Goal: Information Seeking & Learning: Learn about a topic

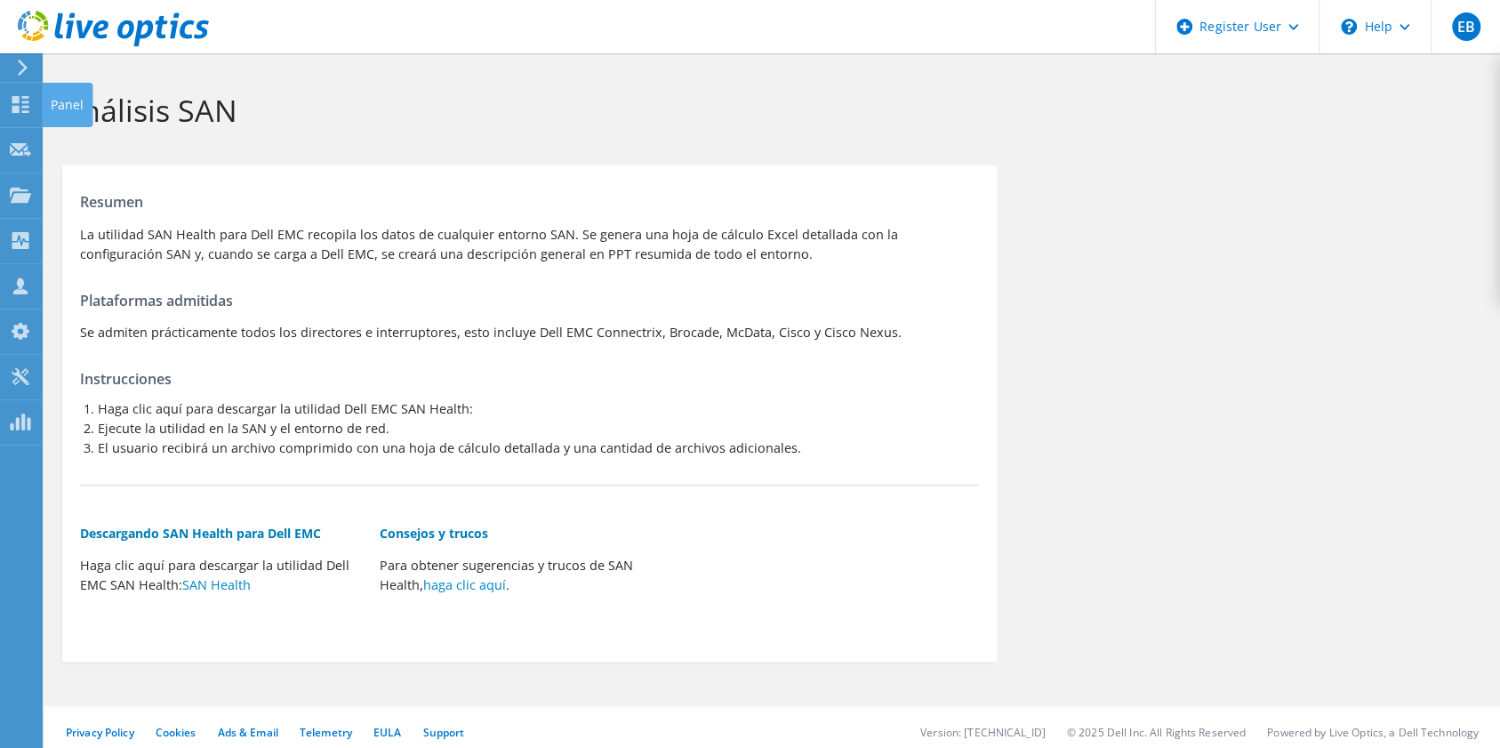
click at [30, 98] on icon at bounding box center [20, 104] width 21 height 17
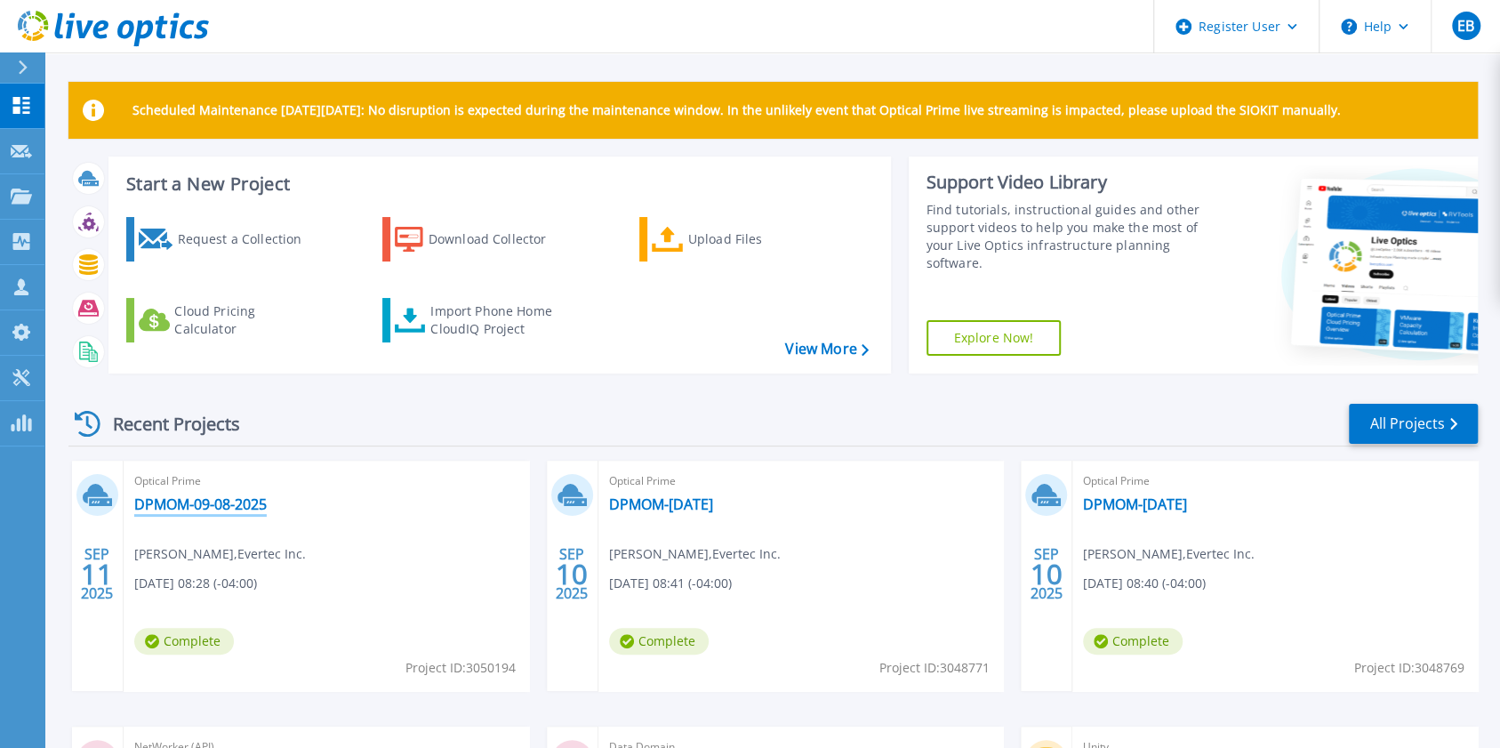
click at [244, 505] on link "DPMOM-09-08-2025" at bounding box center [200, 504] width 132 height 18
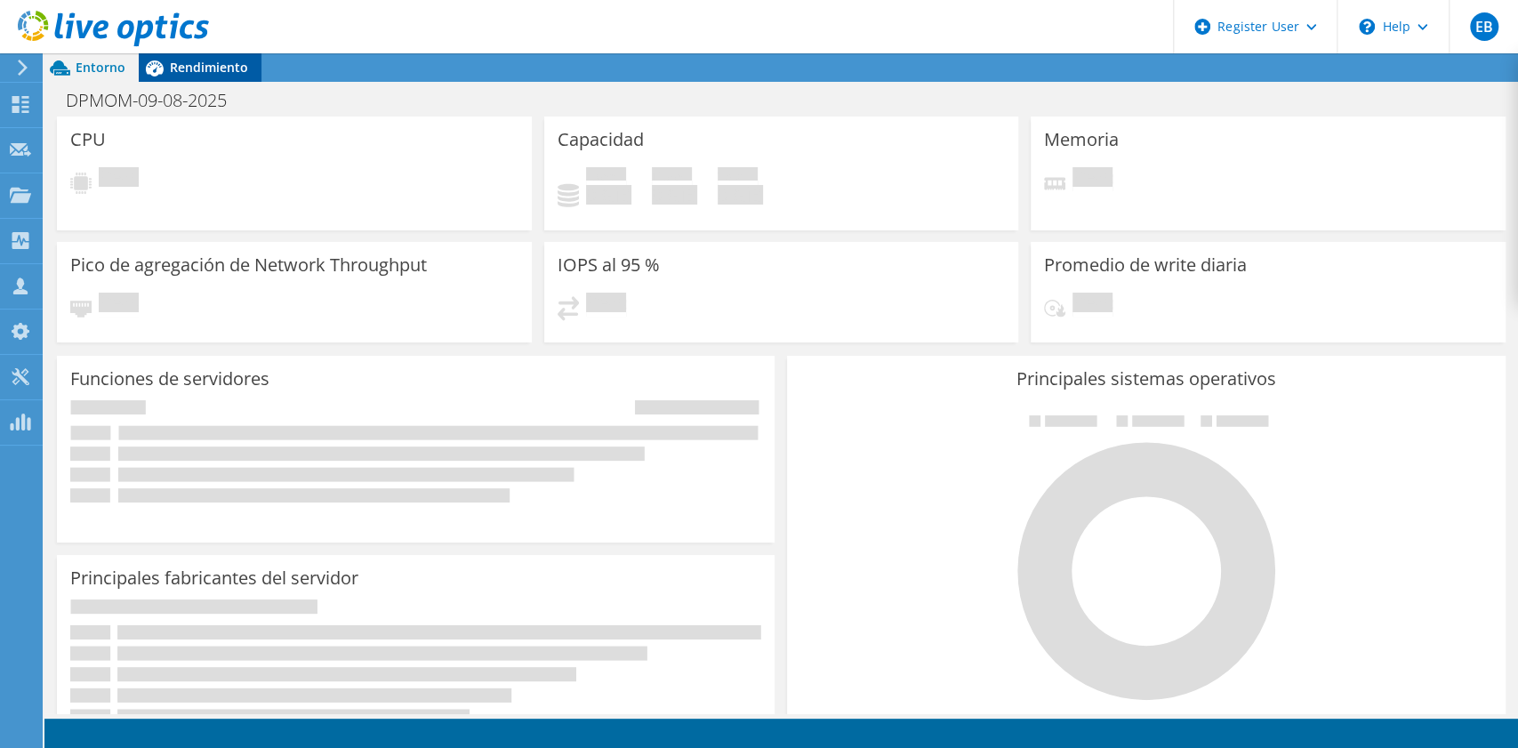
click at [213, 66] on span "Rendimiento" at bounding box center [209, 67] width 78 height 17
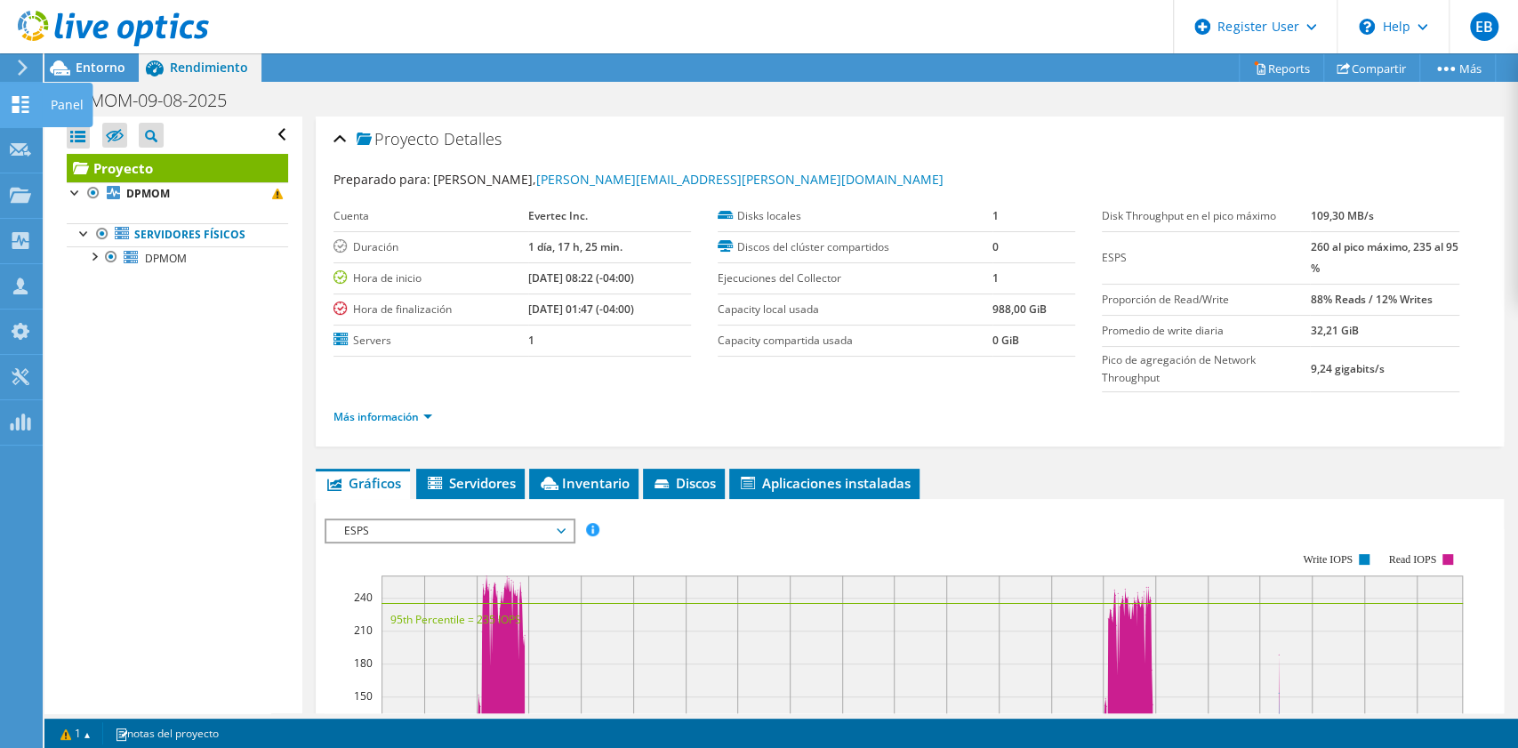
click at [27, 103] on icon at bounding box center [20, 104] width 21 height 17
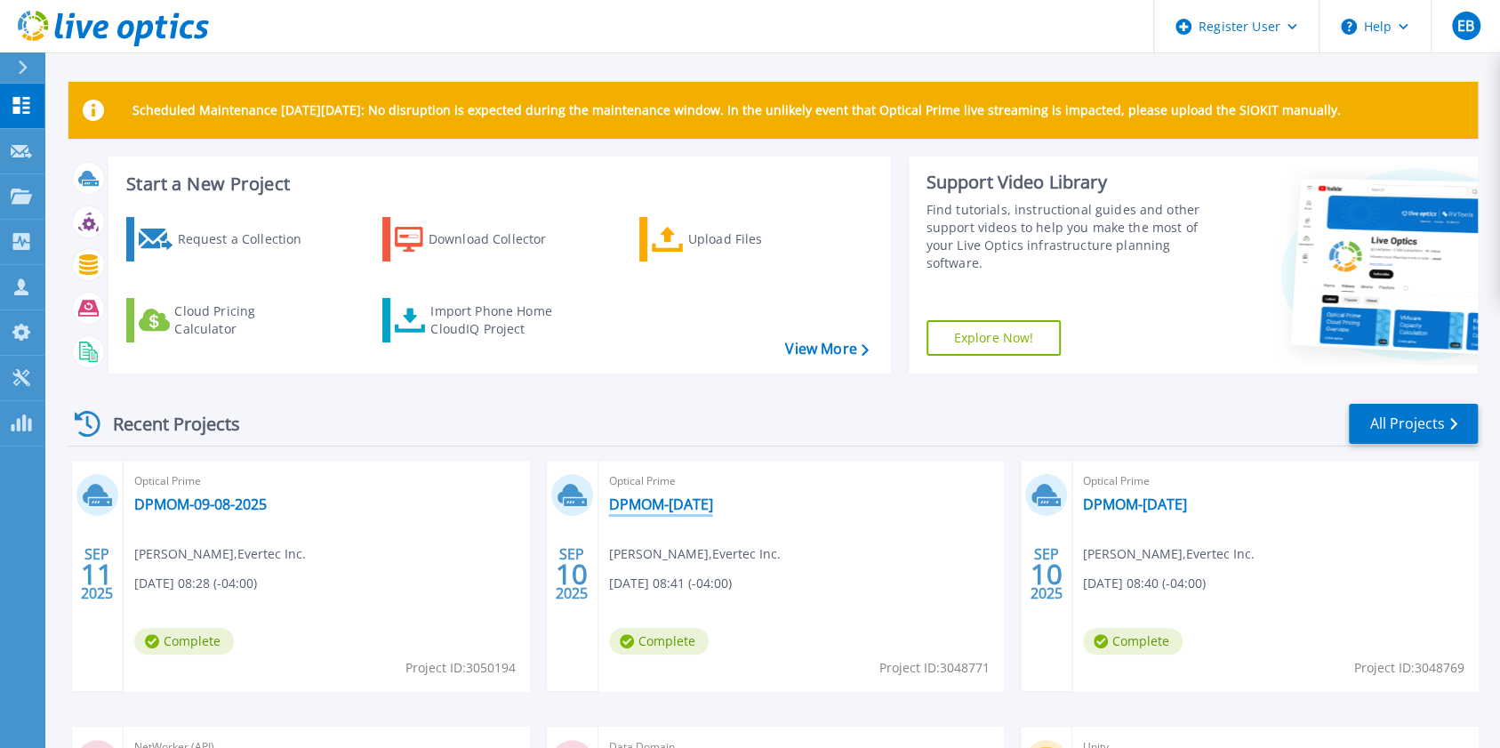
click at [686, 498] on link "DPMOM-[DATE]" at bounding box center [661, 504] width 104 height 18
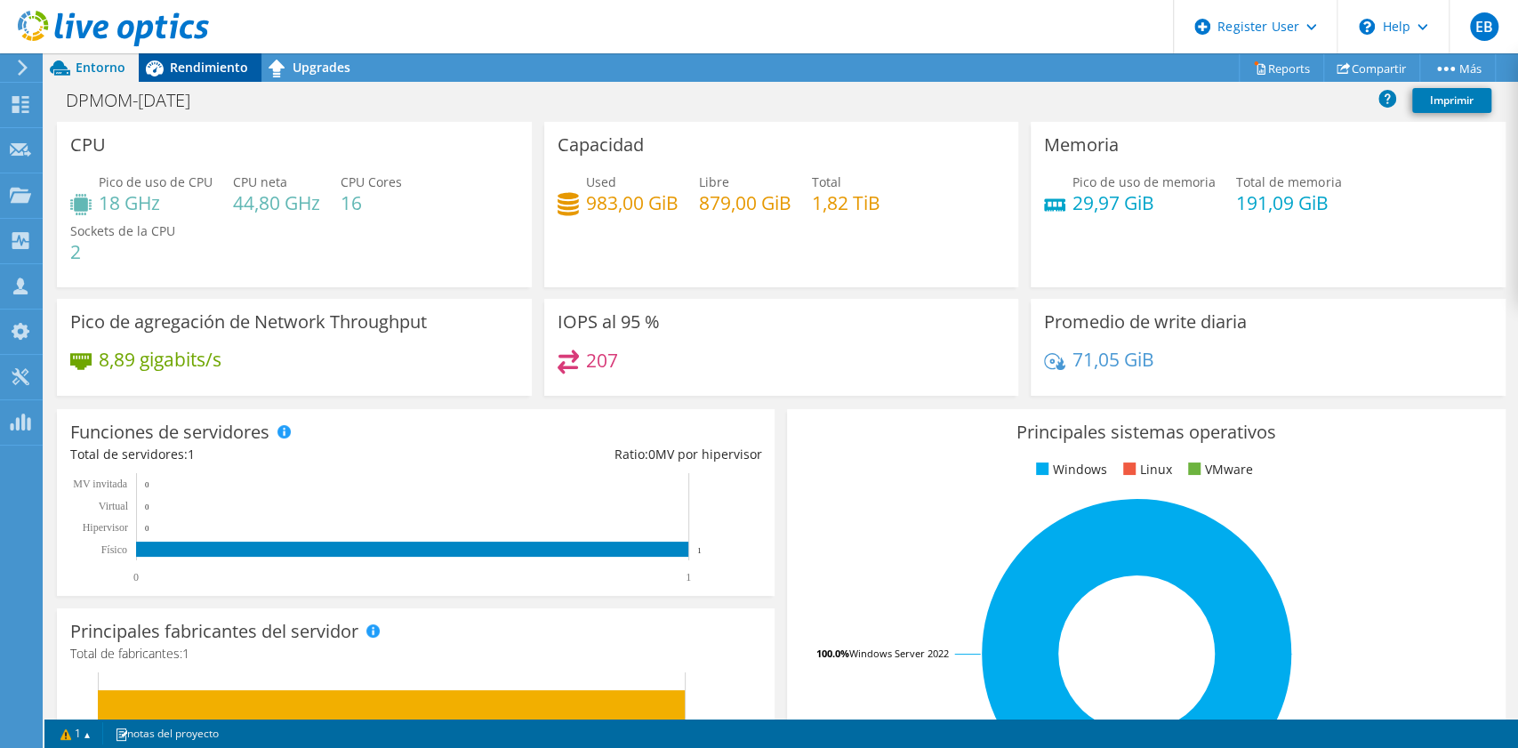
click at [235, 64] on span "Rendimiento" at bounding box center [209, 67] width 78 height 17
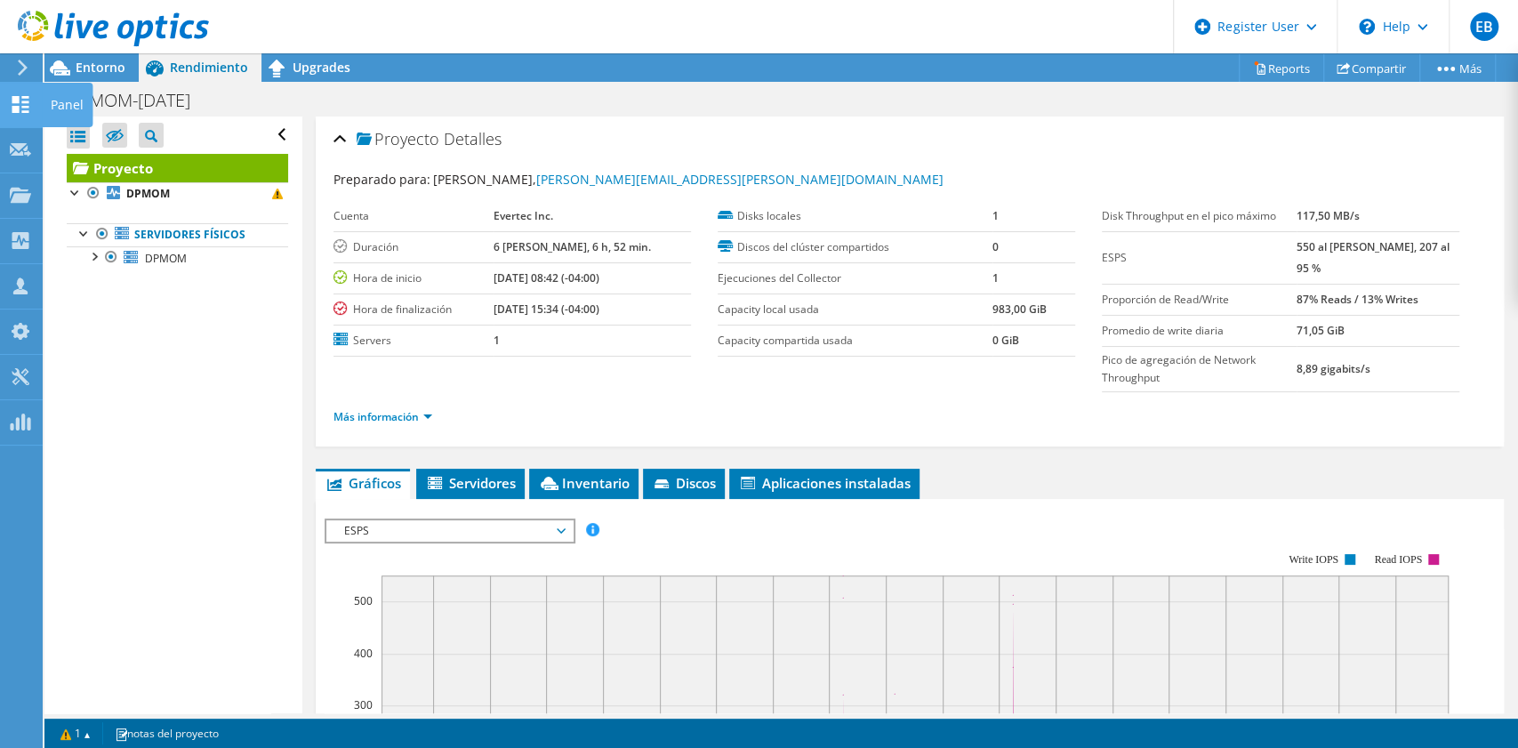
click at [27, 108] on icon at bounding box center [20, 104] width 21 height 17
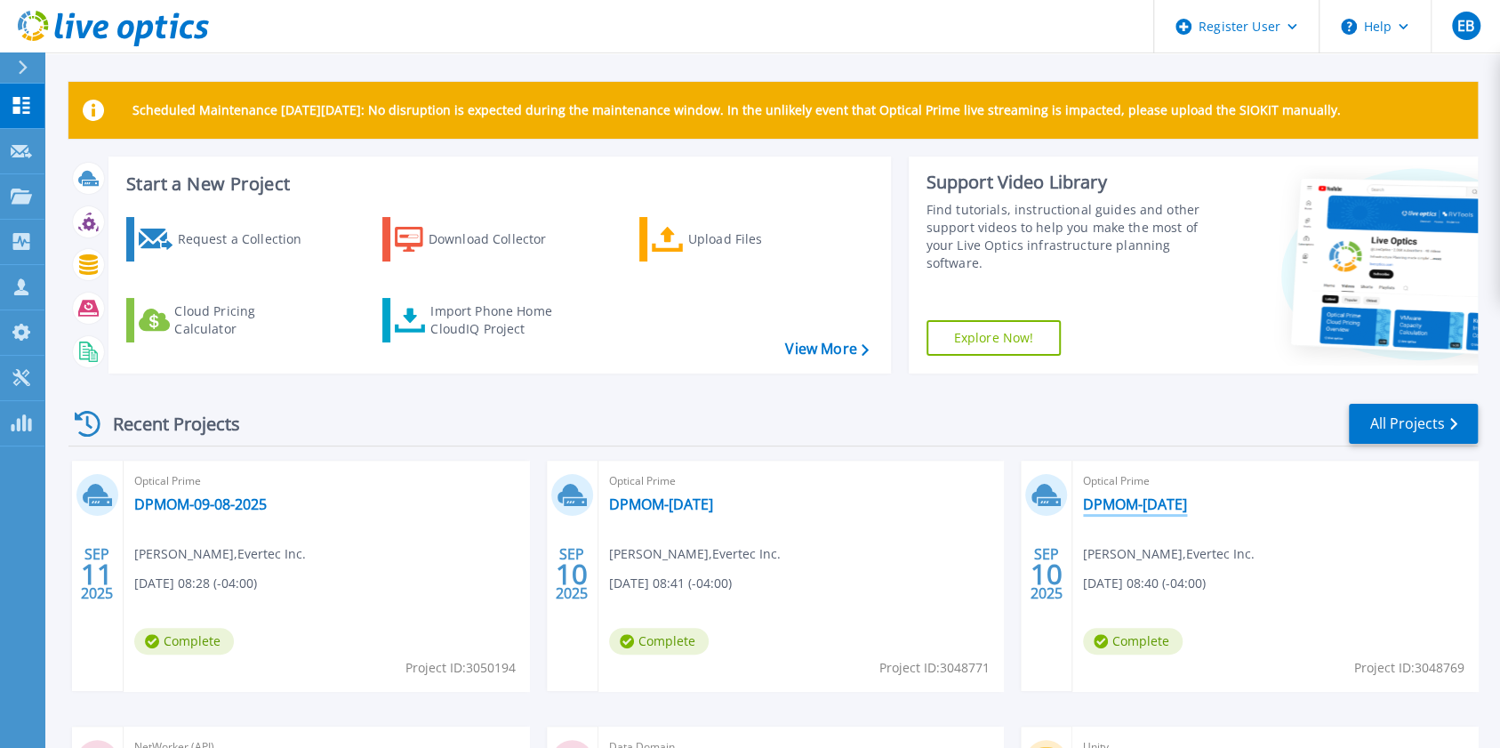
click at [1119, 509] on link "DPMOM-[DATE]" at bounding box center [1135, 504] width 104 height 18
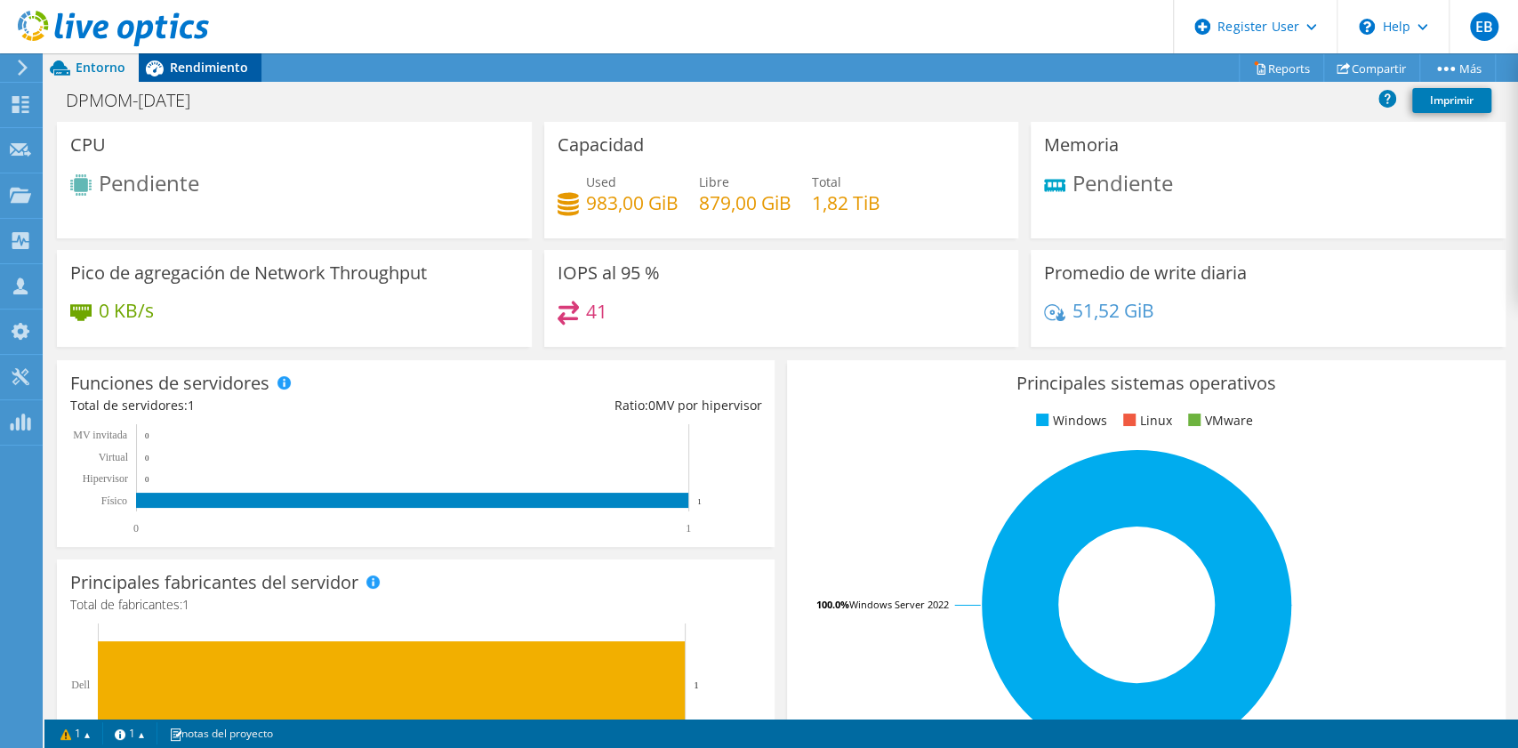
click at [181, 74] on span "Rendimiento" at bounding box center [209, 67] width 78 height 17
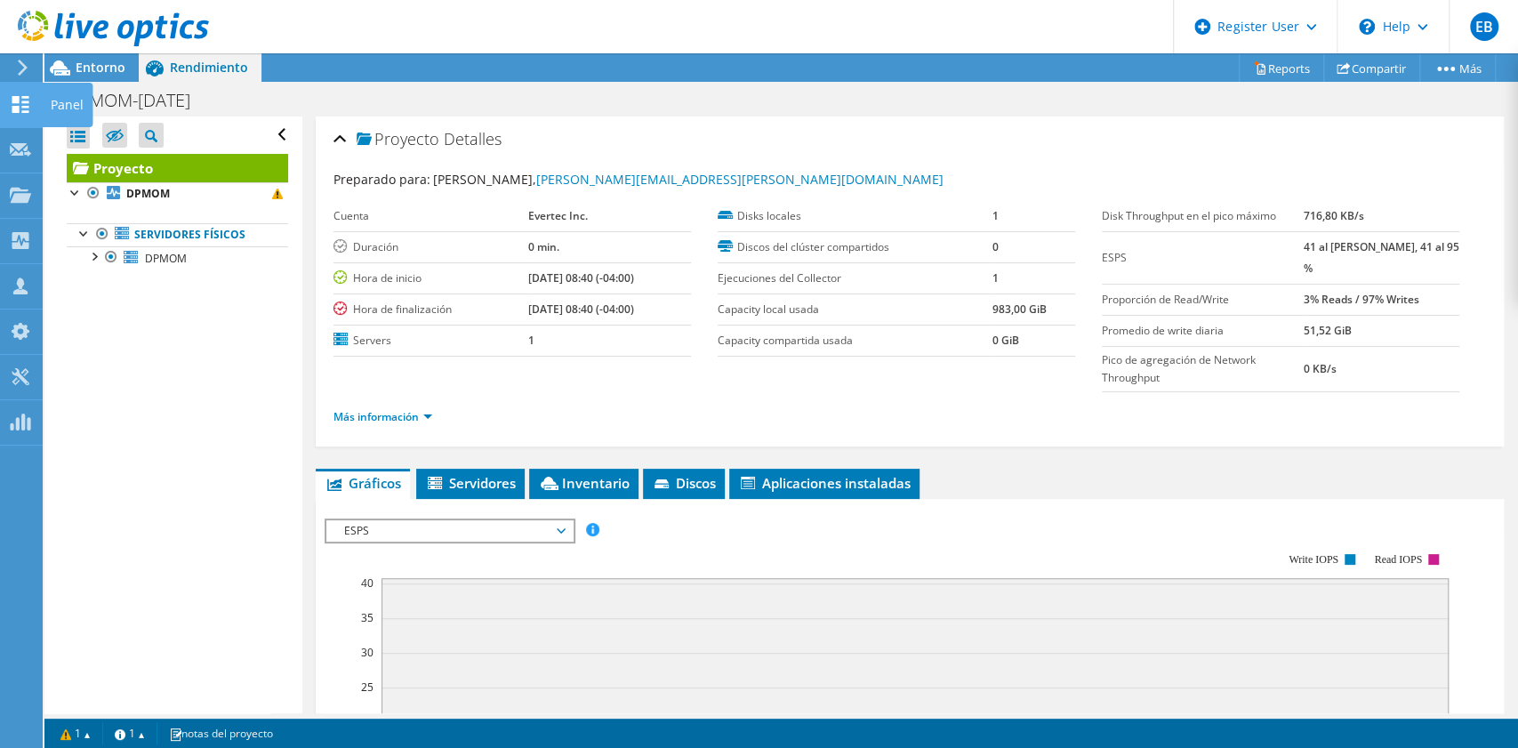
click at [20, 105] on icon at bounding box center [20, 104] width 21 height 17
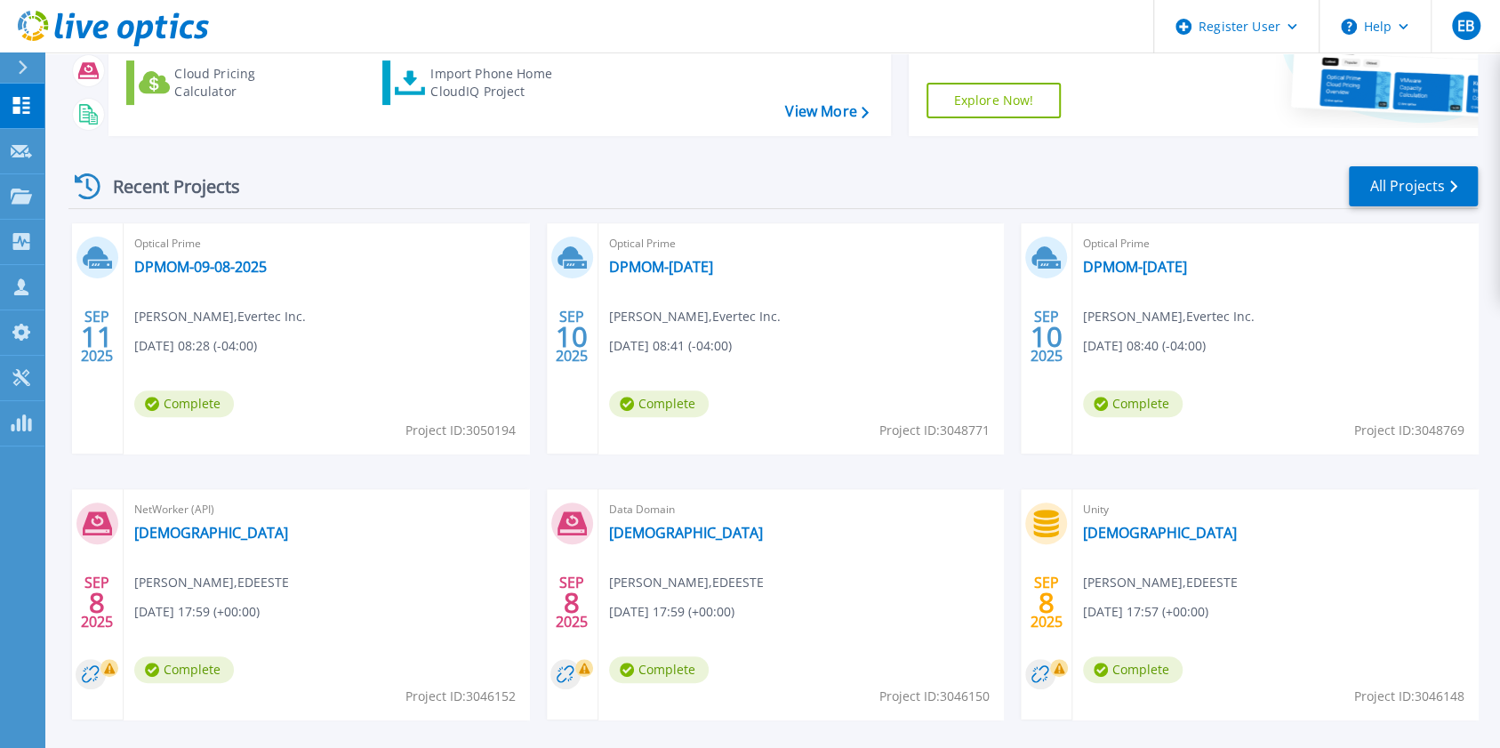
scroll to position [242, 0]
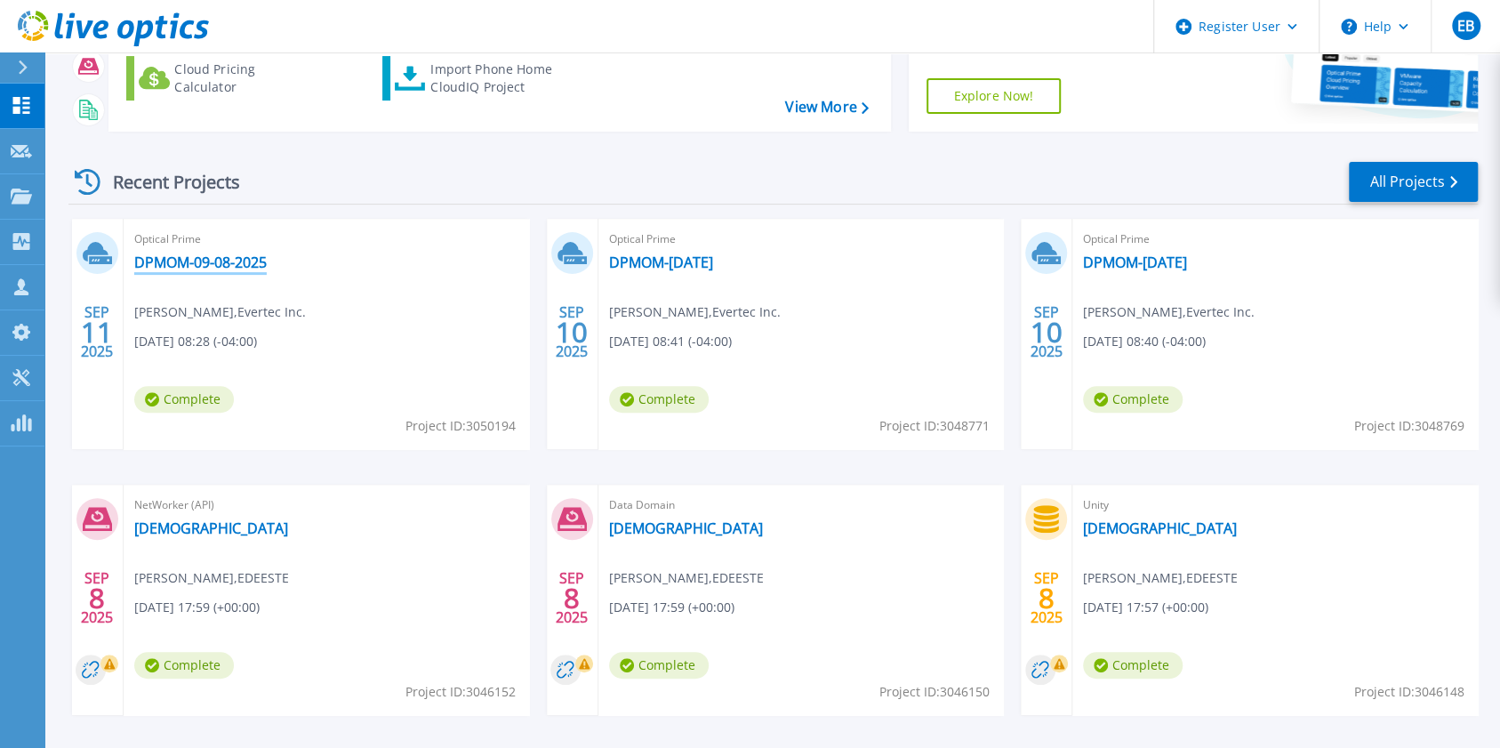
click at [217, 265] on link "DPMOM-09-08-2025" at bounding box center [200, 262] width 132 height 18
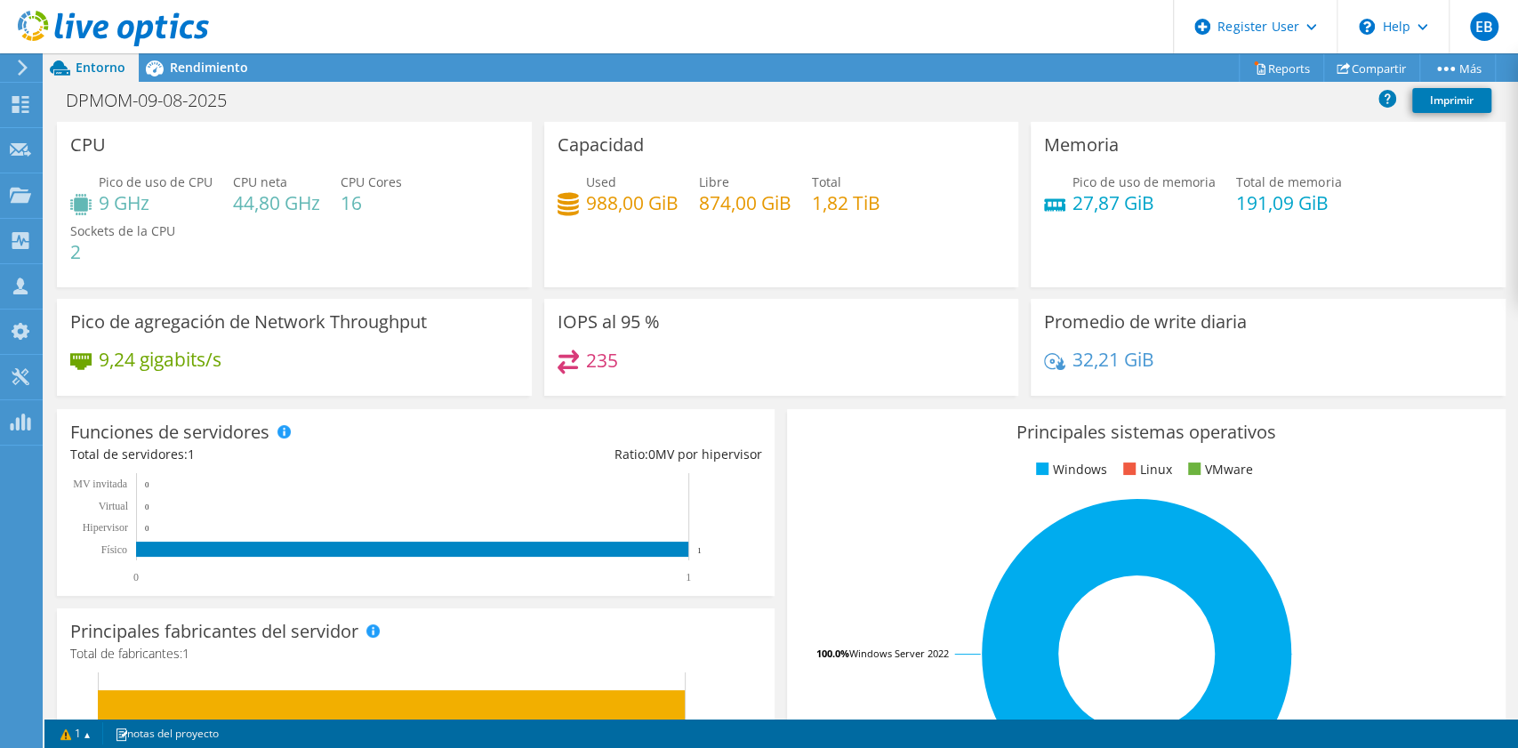
drag, startPoint x: 421, startPoint y: 299, endPoint x: 194, endPoint y: 55, distance: 333.4
click at [194, 55] on div at bounding box center [104, 30] width 209 height 60
click at [197, 64] on span "Rendimiento" at bounding box center [209, 67] width 78 height 17
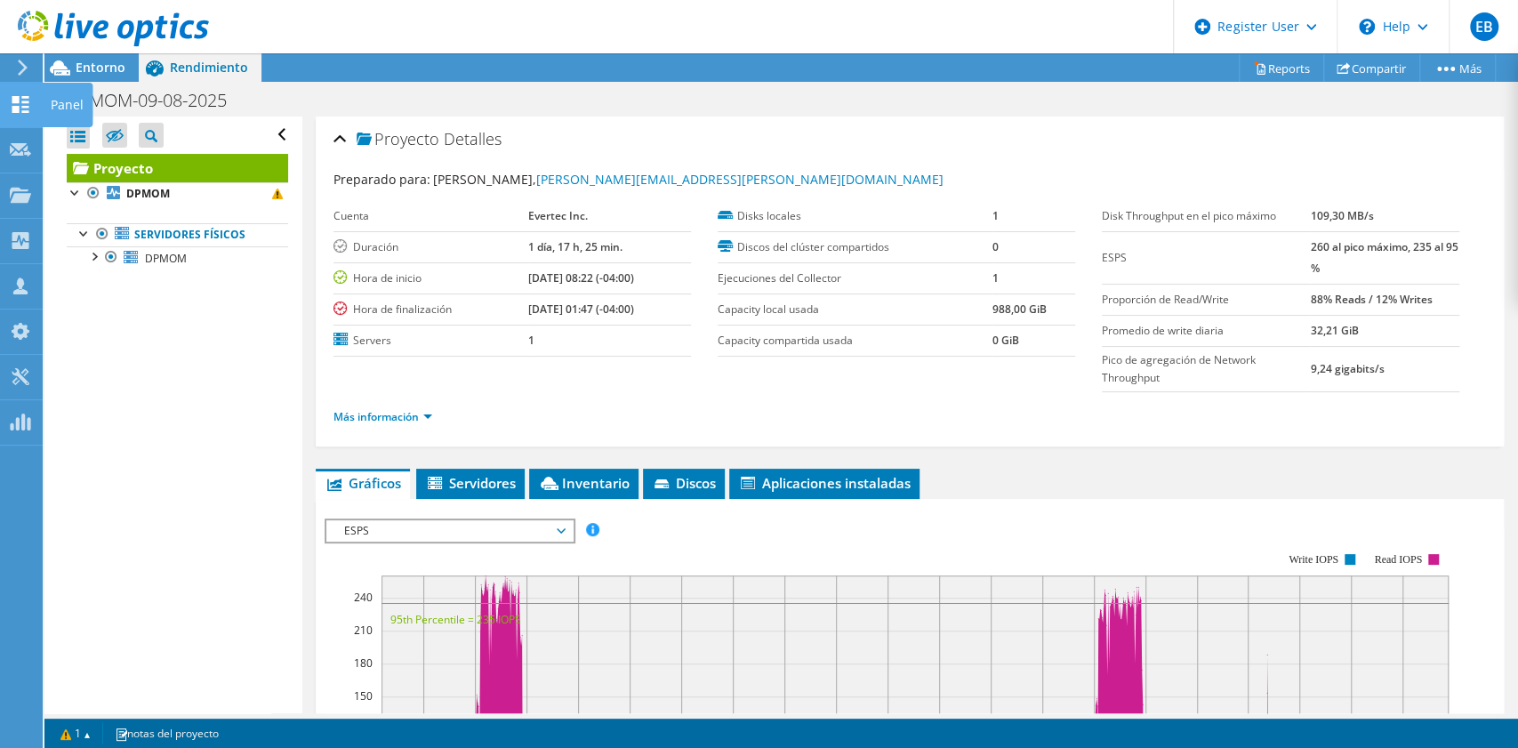
click at [19, 108] on use at bounding box center [20, 104] width 17 height 17
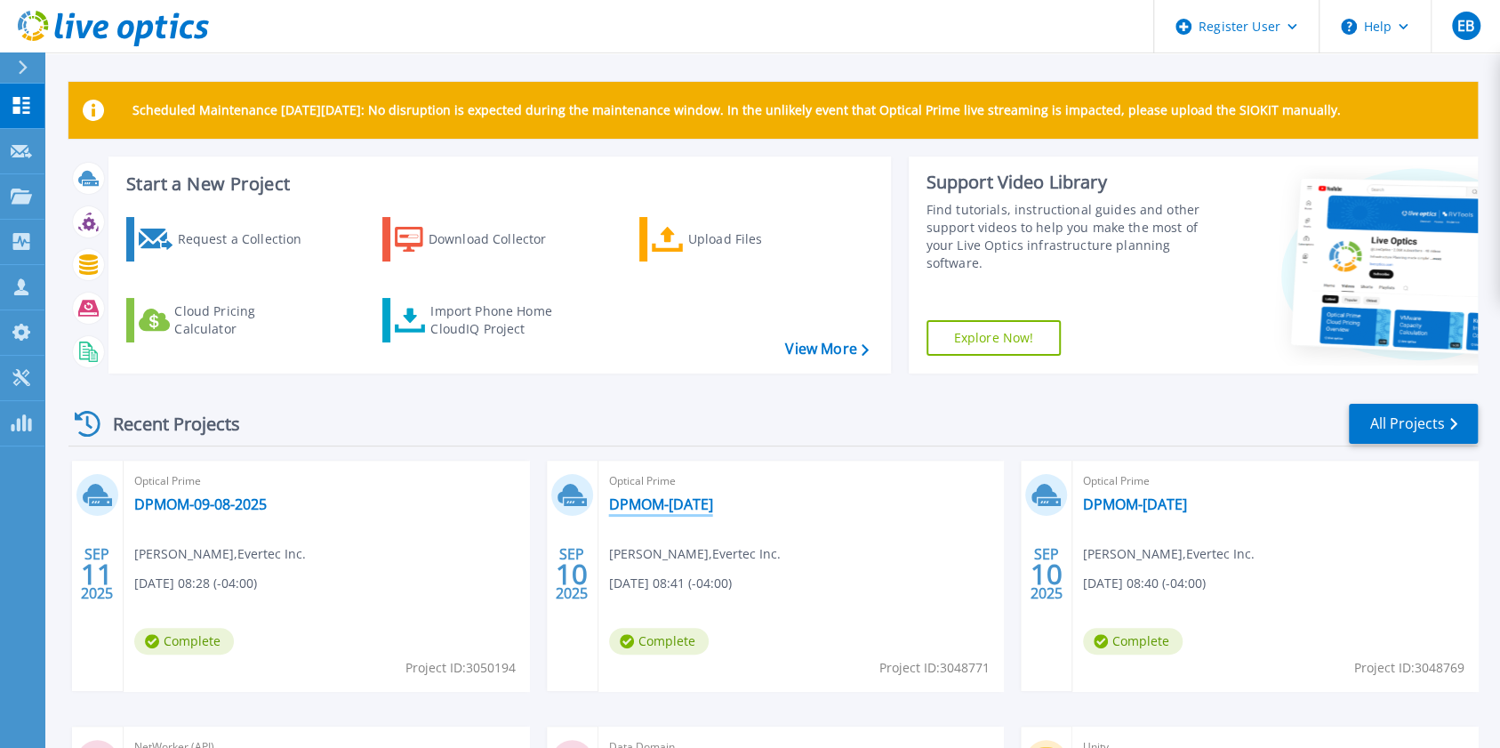
click at [635, 503] on link "DPMOM-[DATE]" at bounding box center [661, 504] width 104 height 18
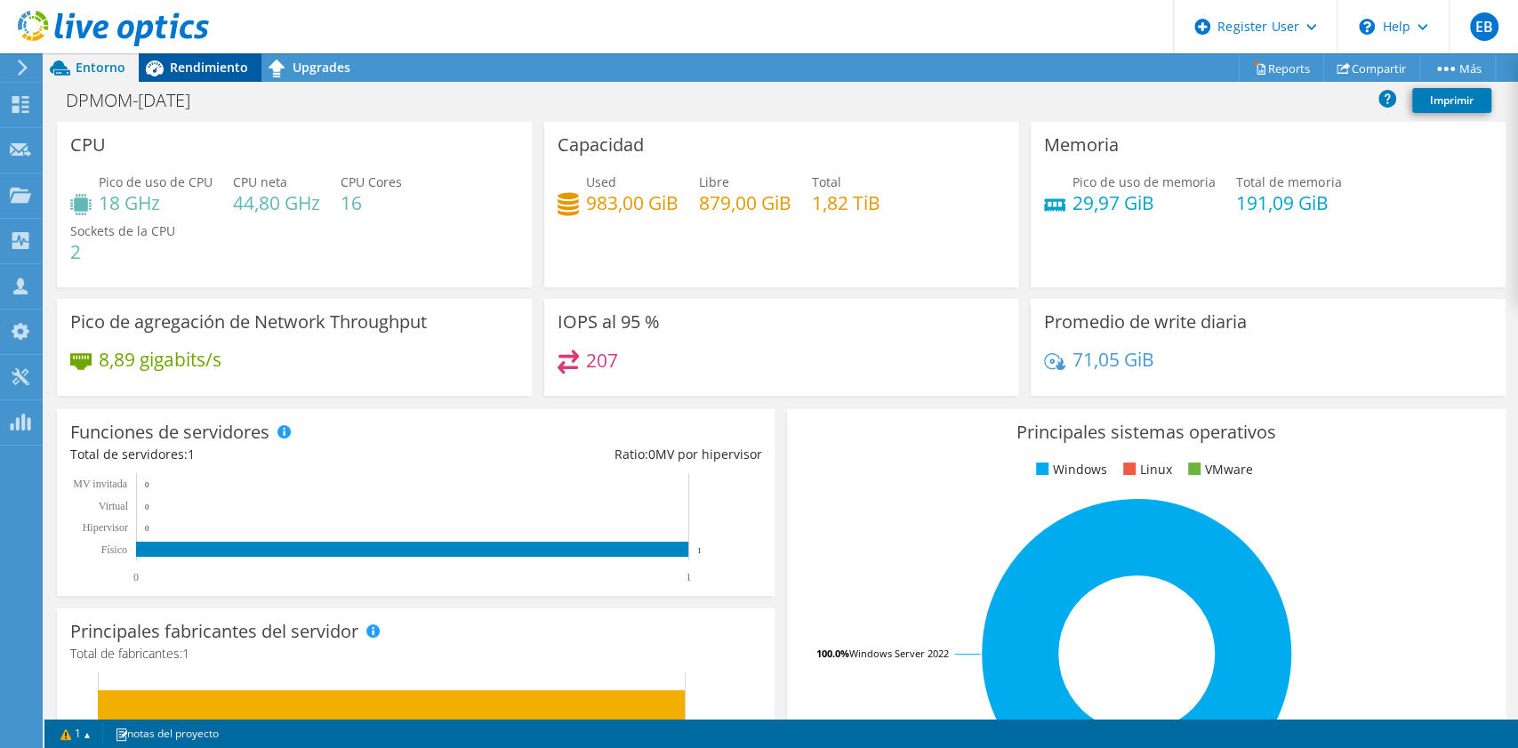
click at [209, 73] on span "Rendimiento" at bounding box center [209, 67] width 78 height 17
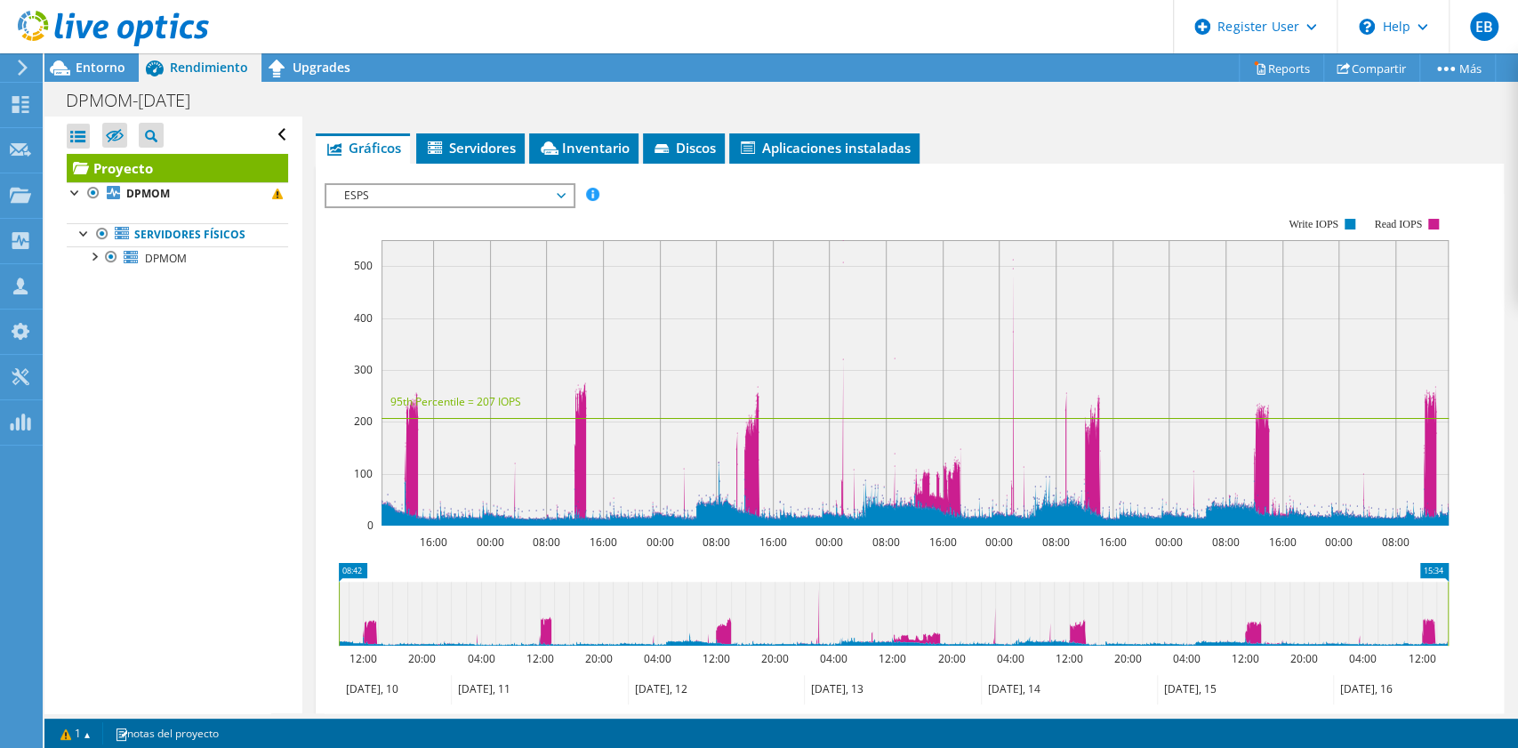
scroll to position [333, 0]
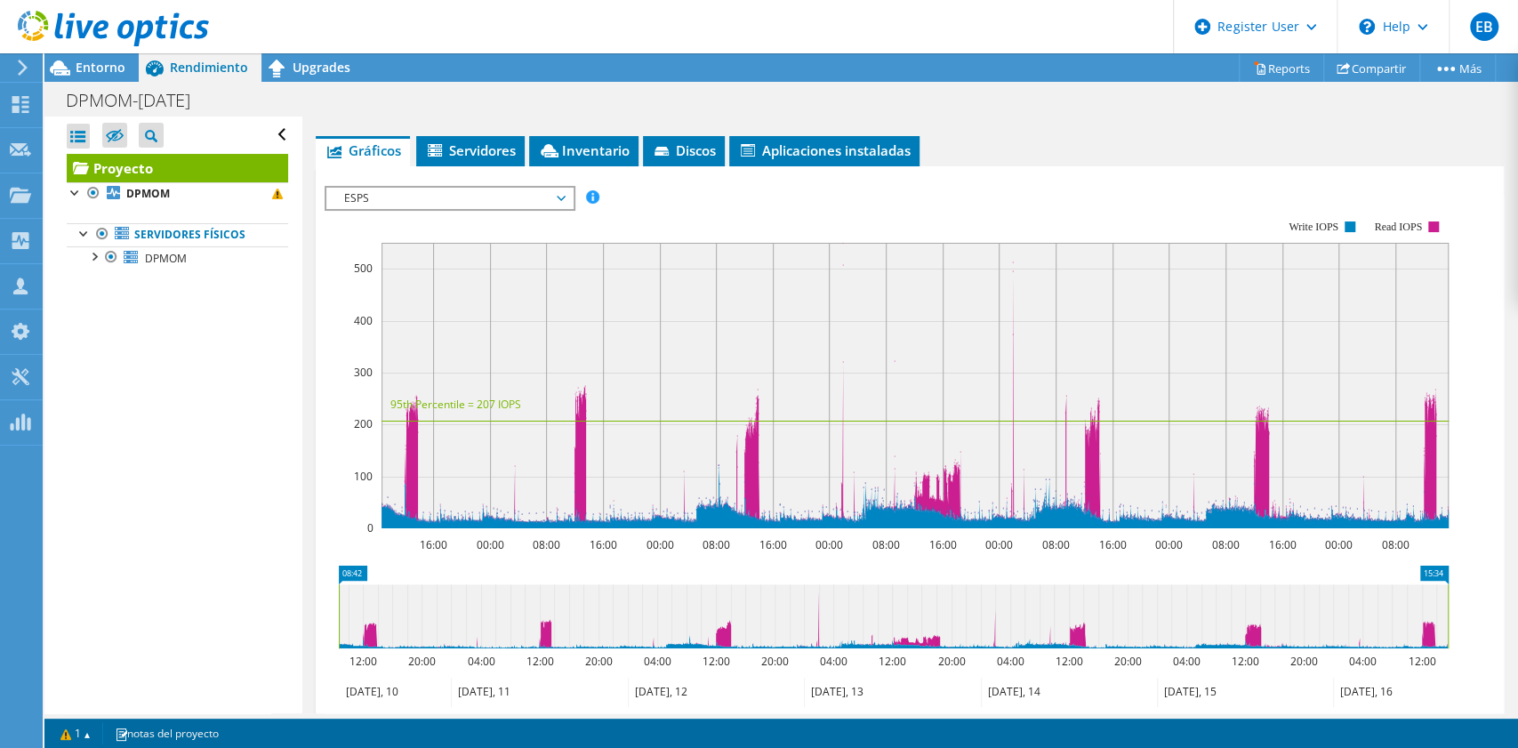
click at [427, 196] on span "ESPS" at bounding box center [449, 198] width 229 height 21
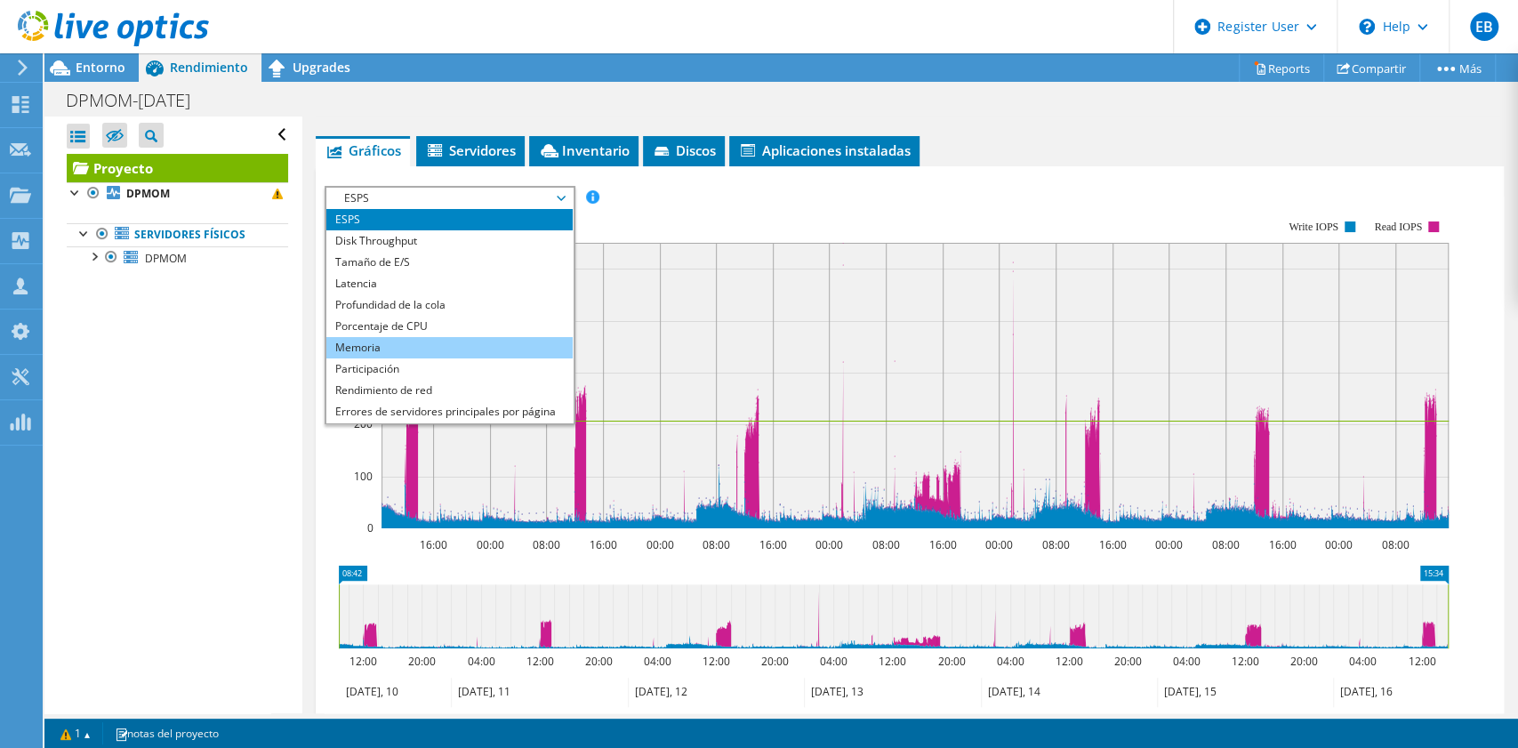
click at [393, 338] on li "Memoria" at bounding box center [449, 347] width 246 height 21
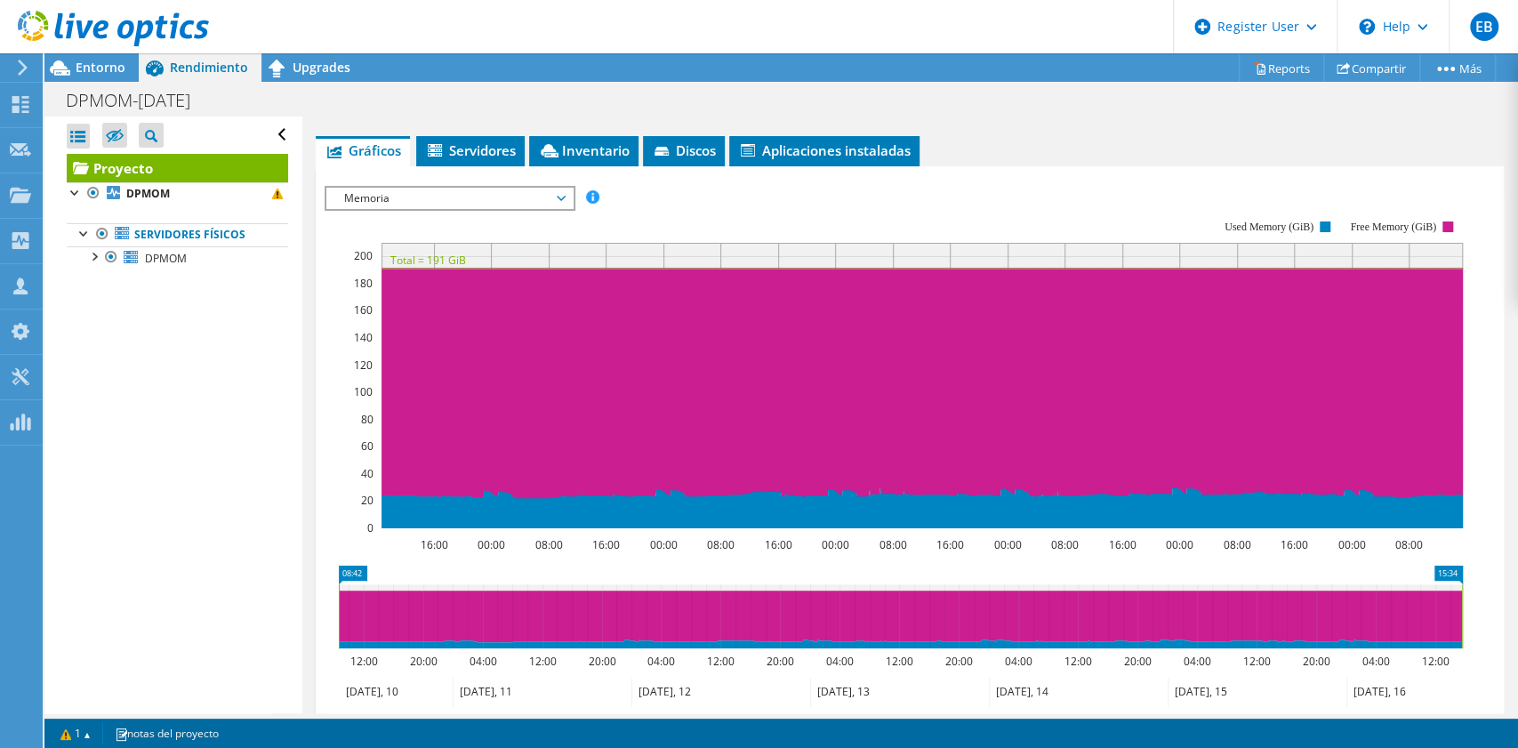
click at [389, 191] on span "Memoria" at bounding box center [449, 198] width 229 height 21
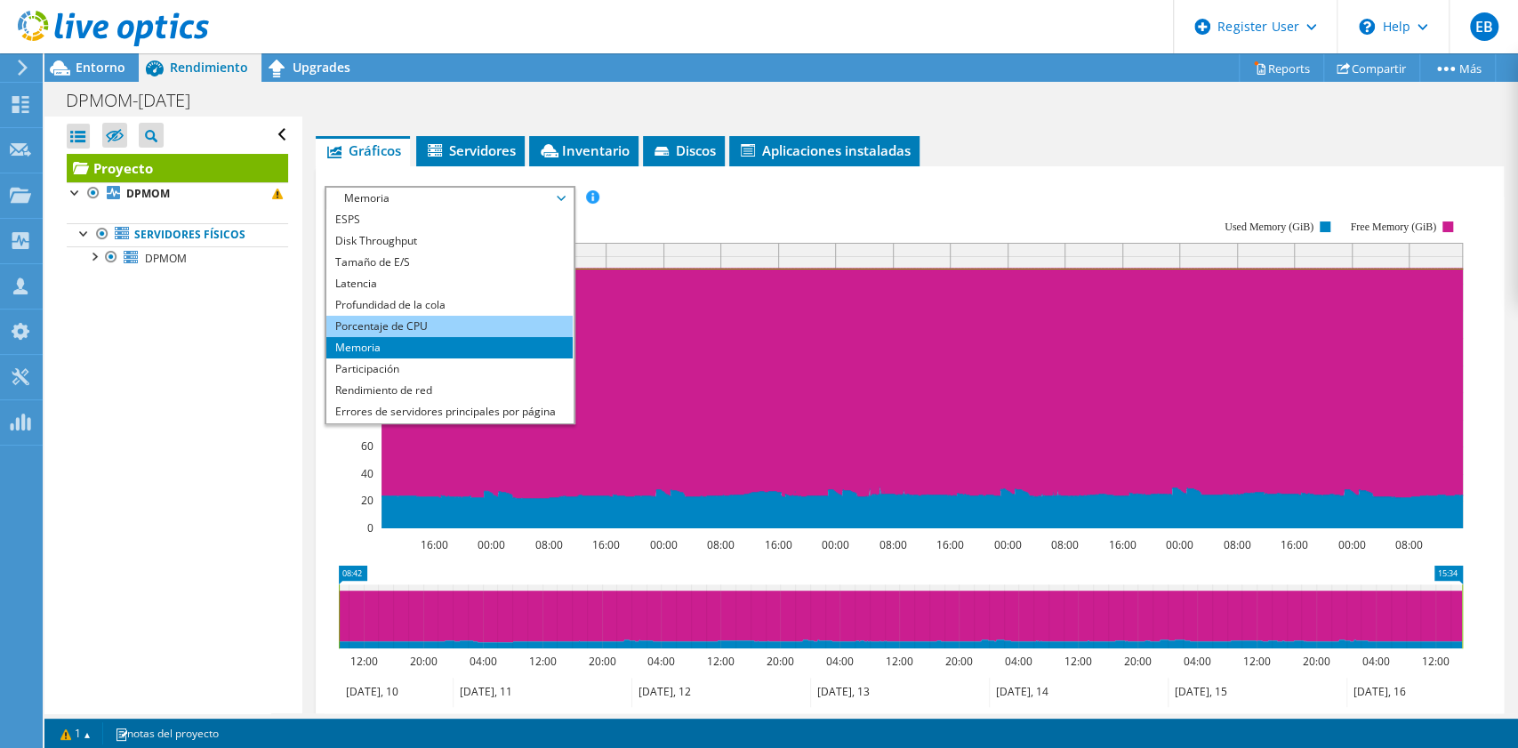
click at [388, 318] on li "Porcentaje de CPU" at bounding box center [449, 326] width 246 height 21
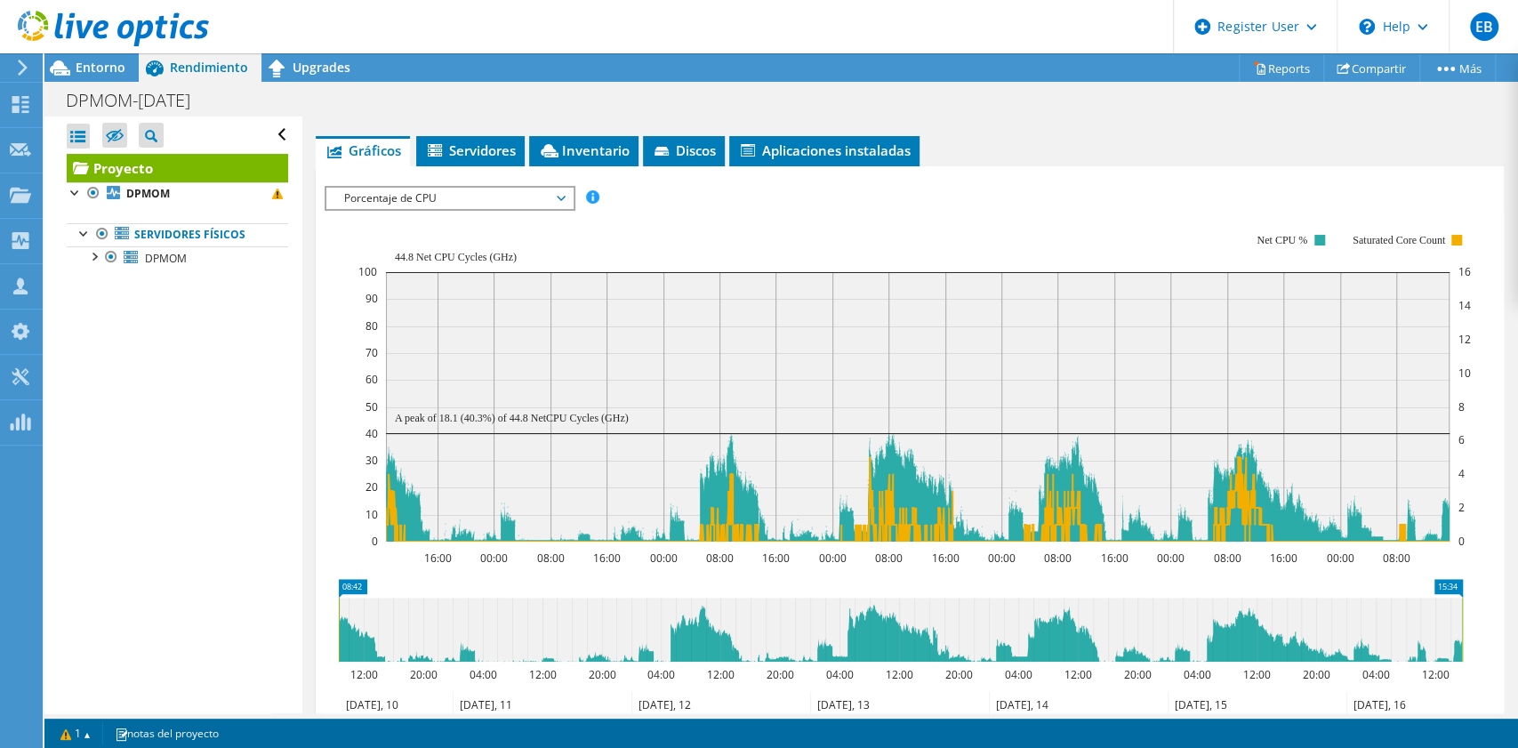
click at [429, 197] on span "Porcentaje de CPU" at bounding box center [449, 198] width 229 height 21
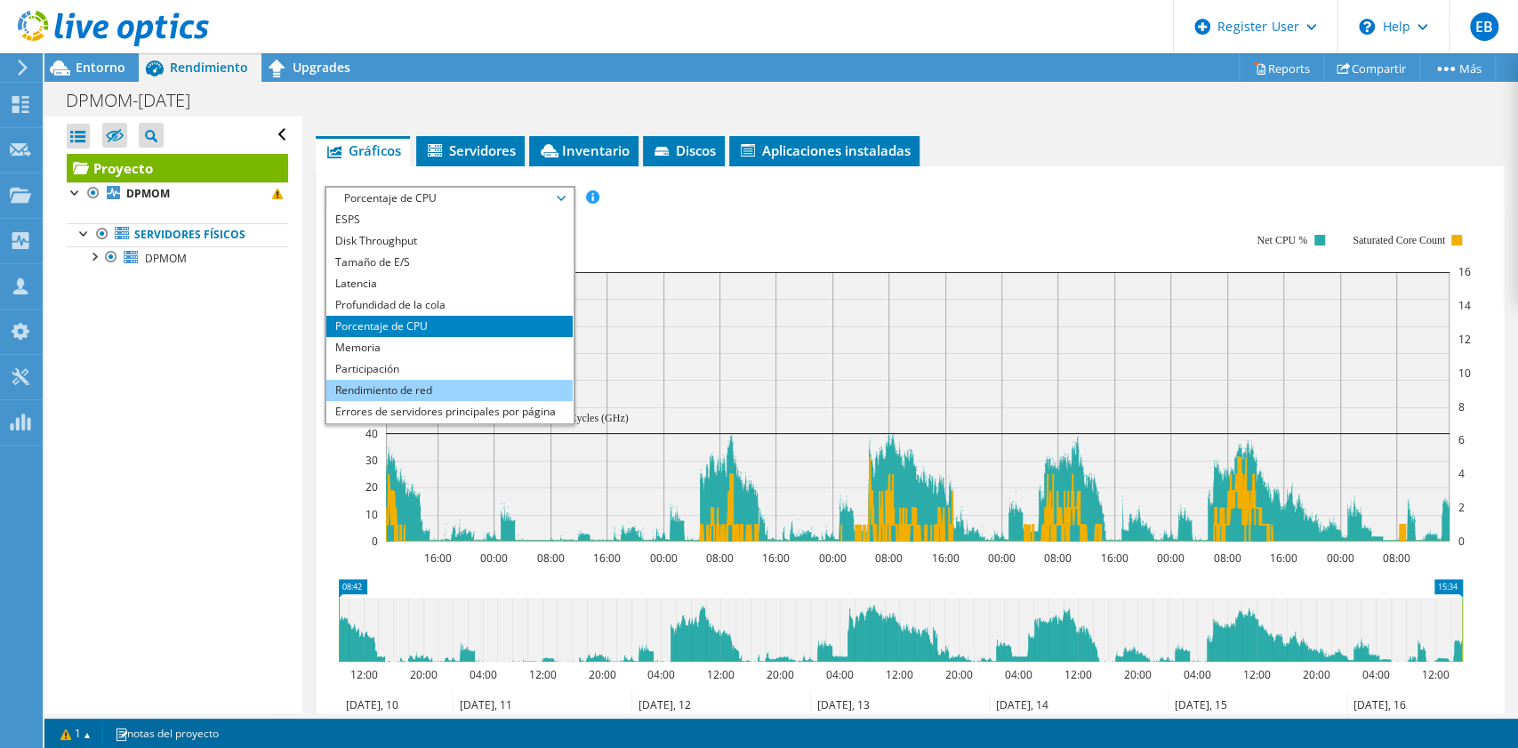
click at [414, 380] on li "Rendimiento de red" at bounding box center [449, 390] width 246 height 21
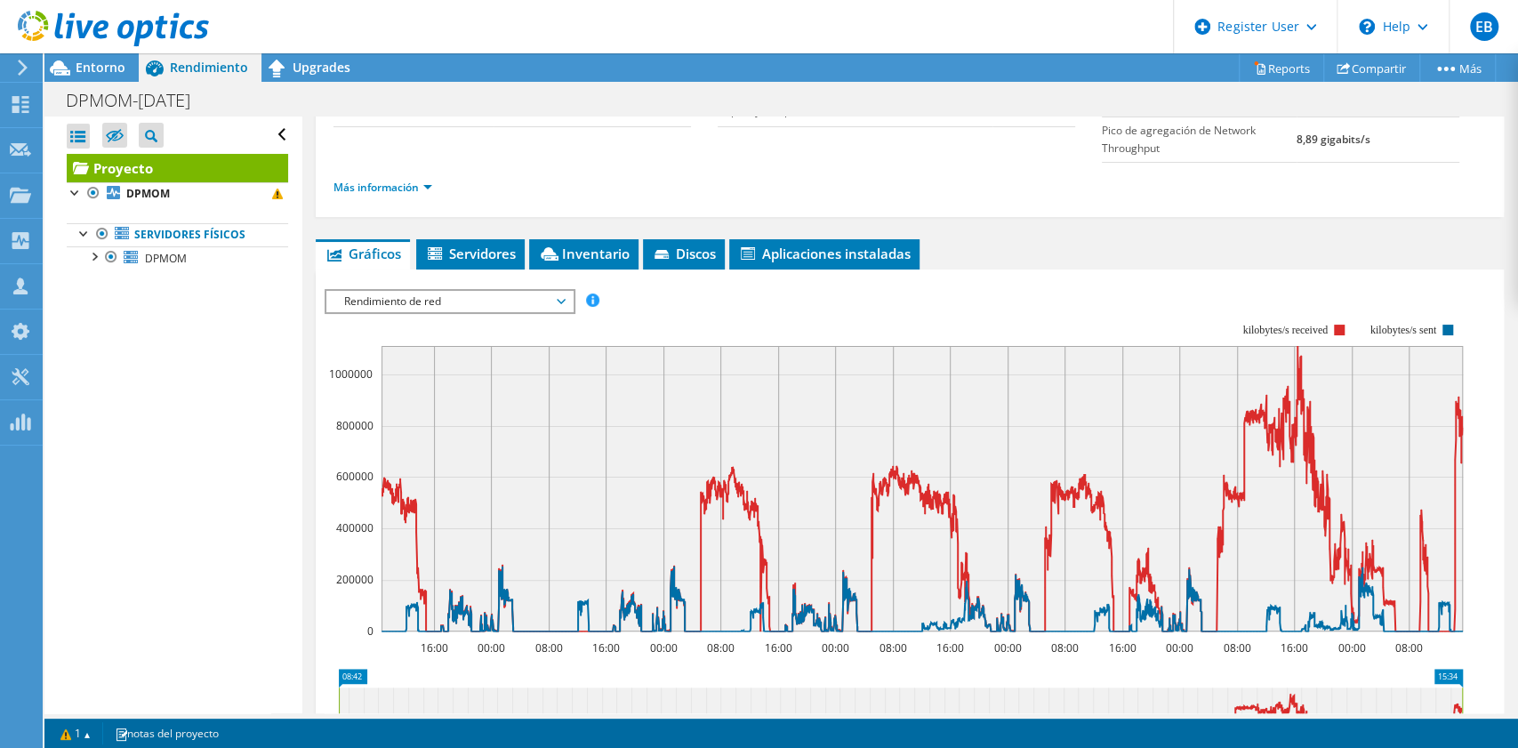
scroll to position [221, 0]
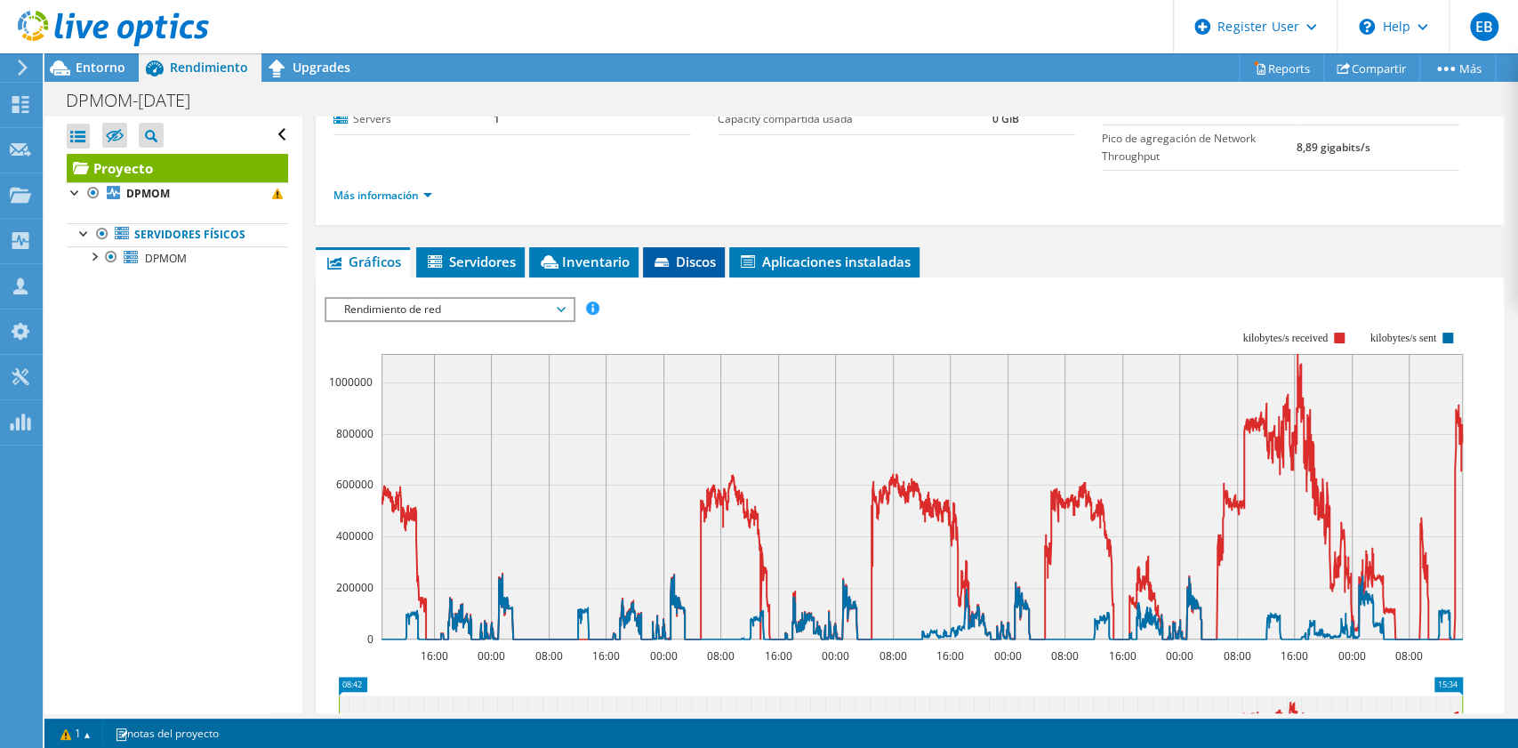
click at [692, 257] on span "Discos" at bounding box center [684, 262] width 64 height 18
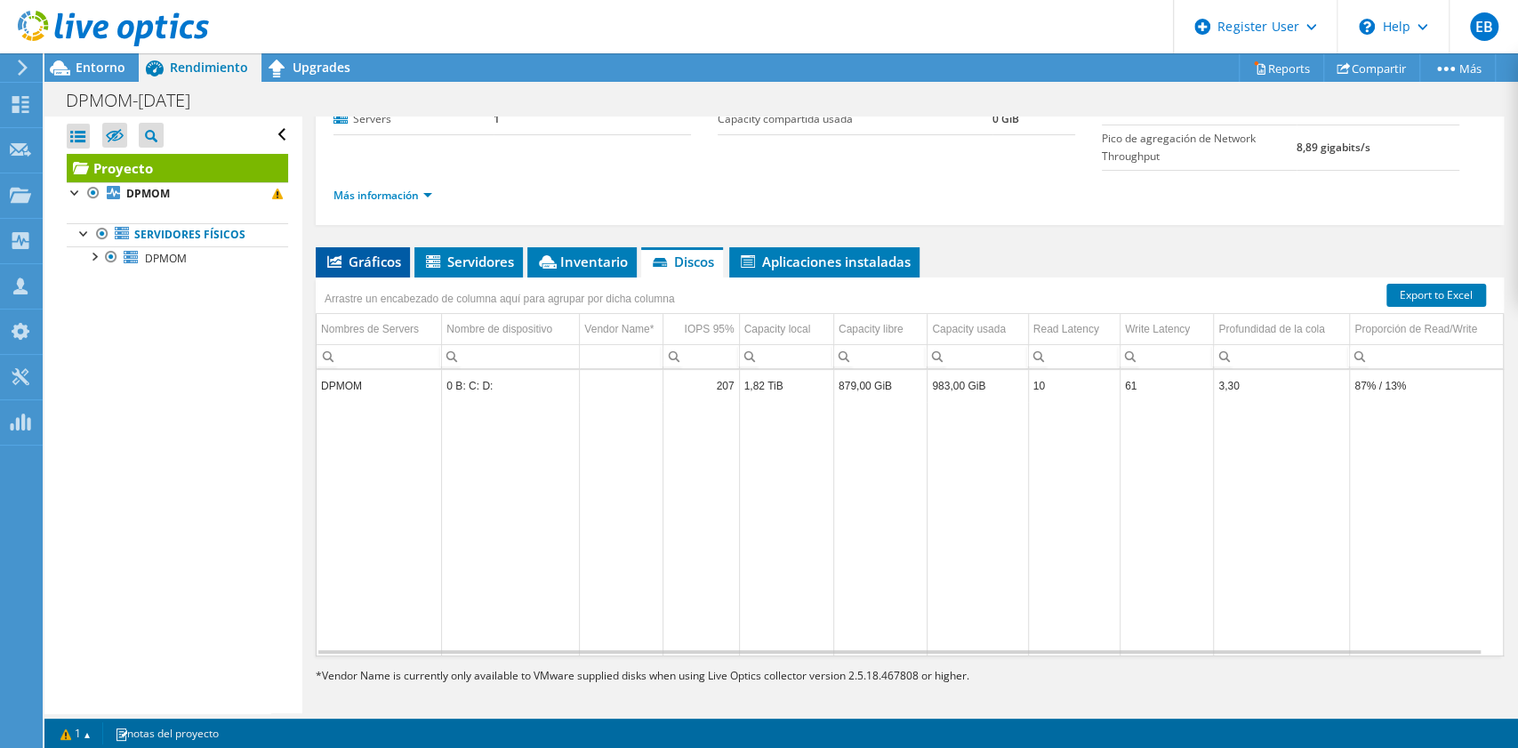
click at [368, 261] on span "Gráficos" at bounding box center [363, 262] width 76 height 18
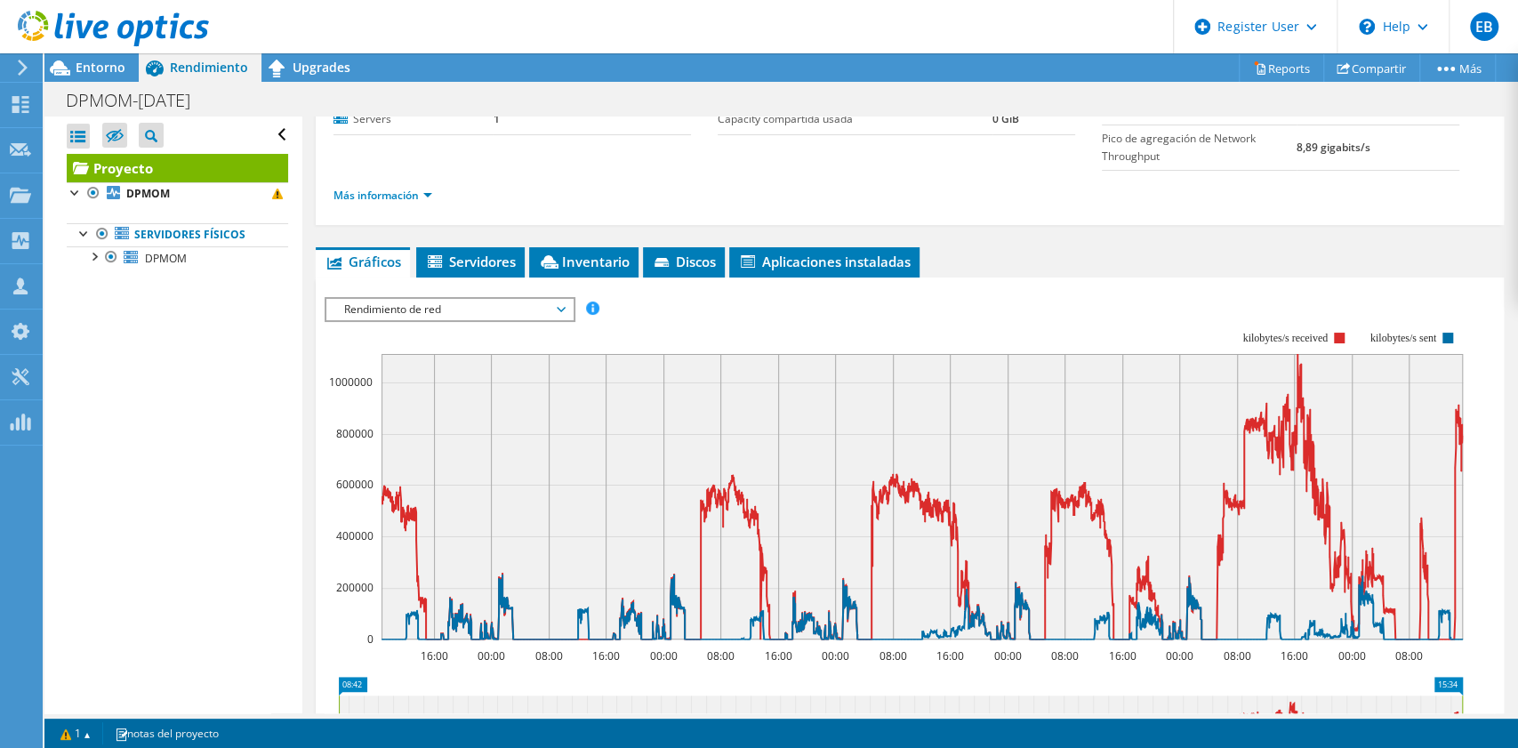
click at [434, 309] on span "Rendimiento de red" at bounding box center [449, 309] width 229 height 21
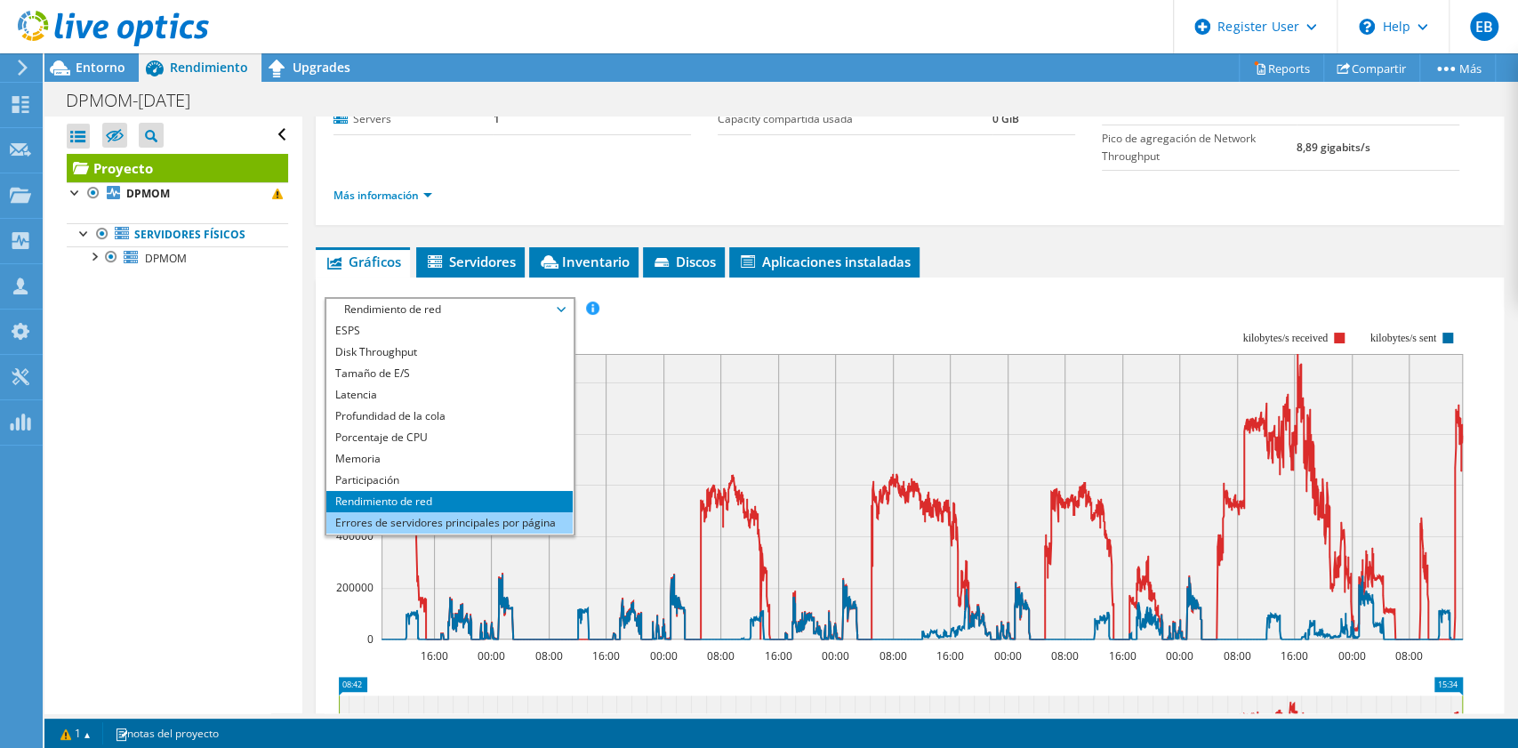
click at [510, 515] on li "Errores de servidores principales por página" at bounding box center [449, 522] width 246 height 21
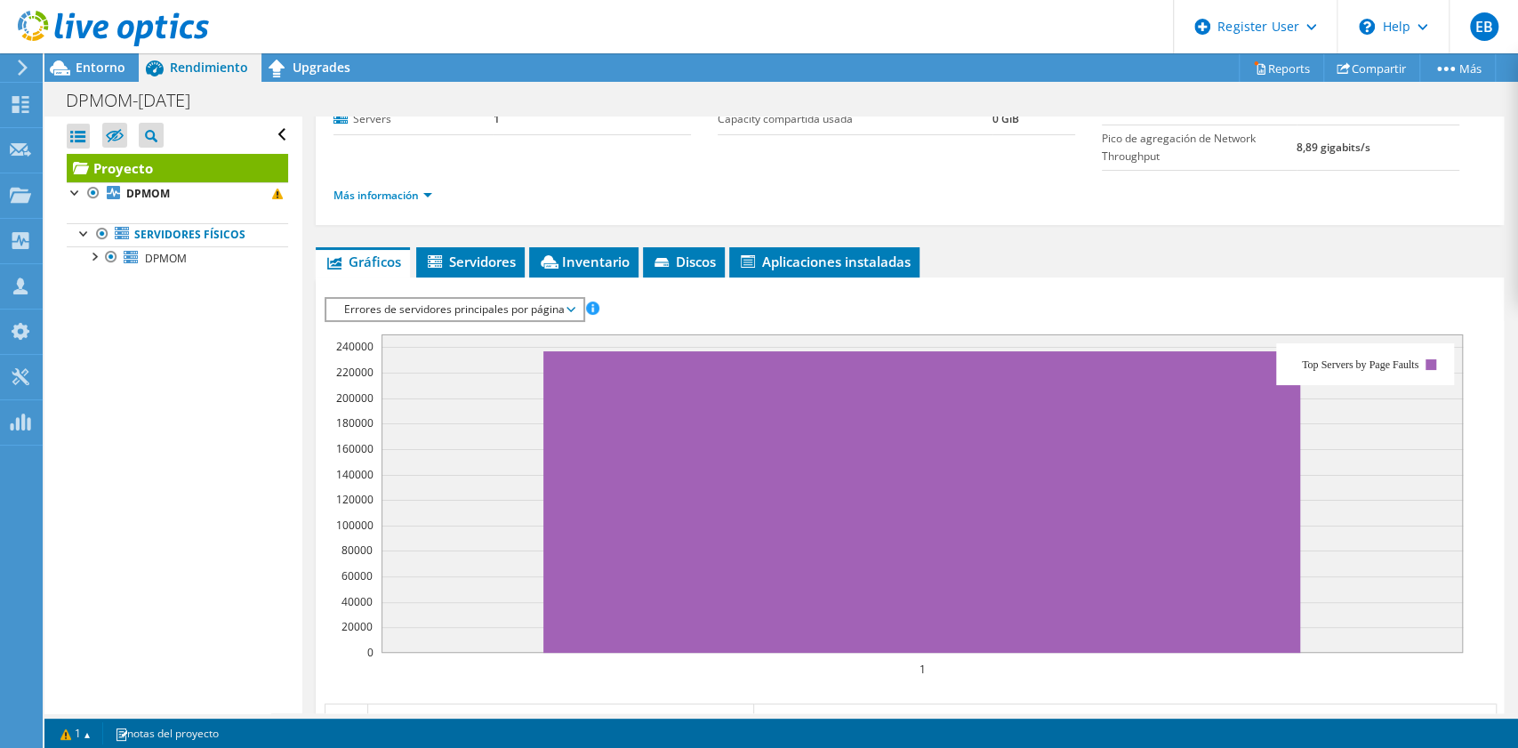
click at [563, 311] on span "Errores de servidores principales por página" at bounding box center [454, 309] width 238 height 21
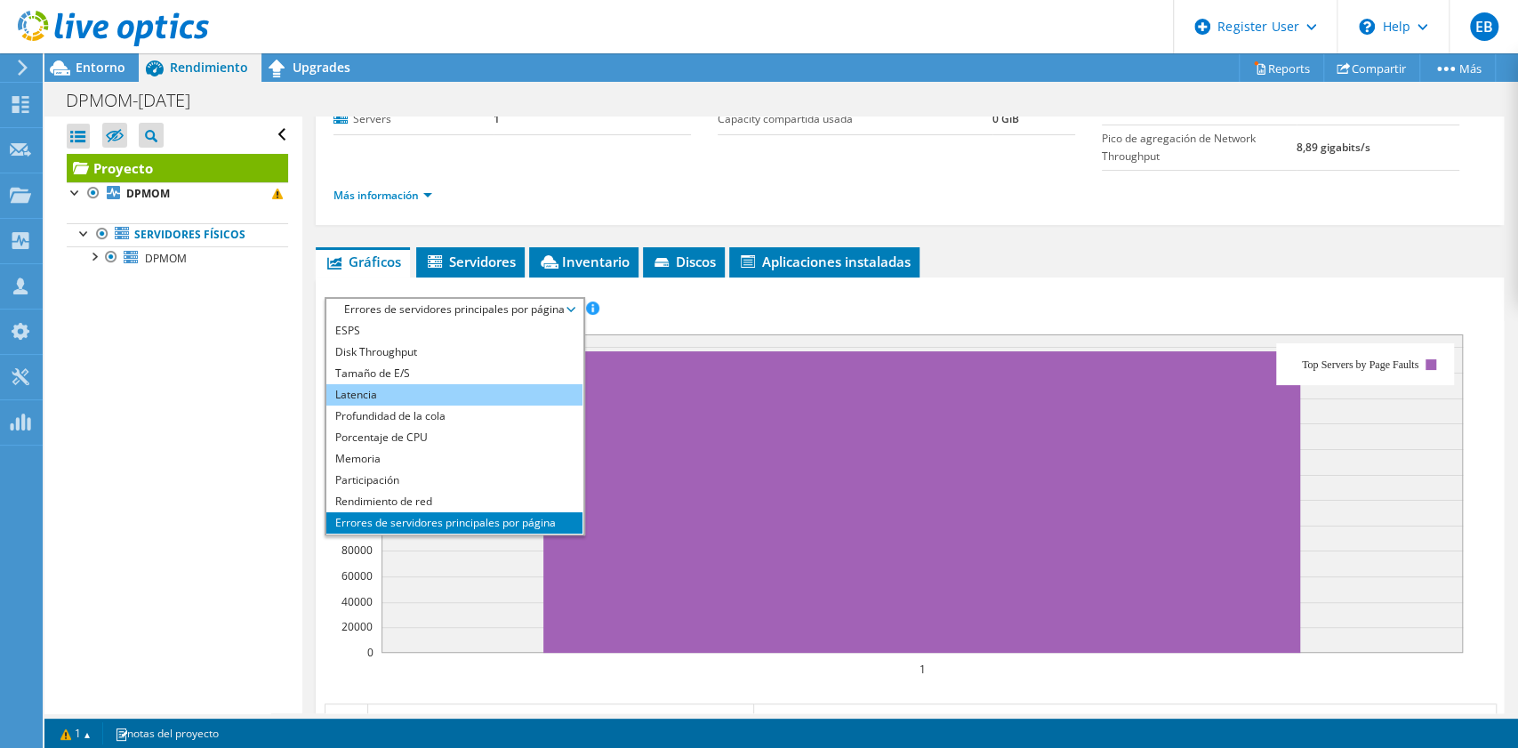
click at [440, 384] on li "Latencia" at bounding box center [454, 394] width 256 height 21
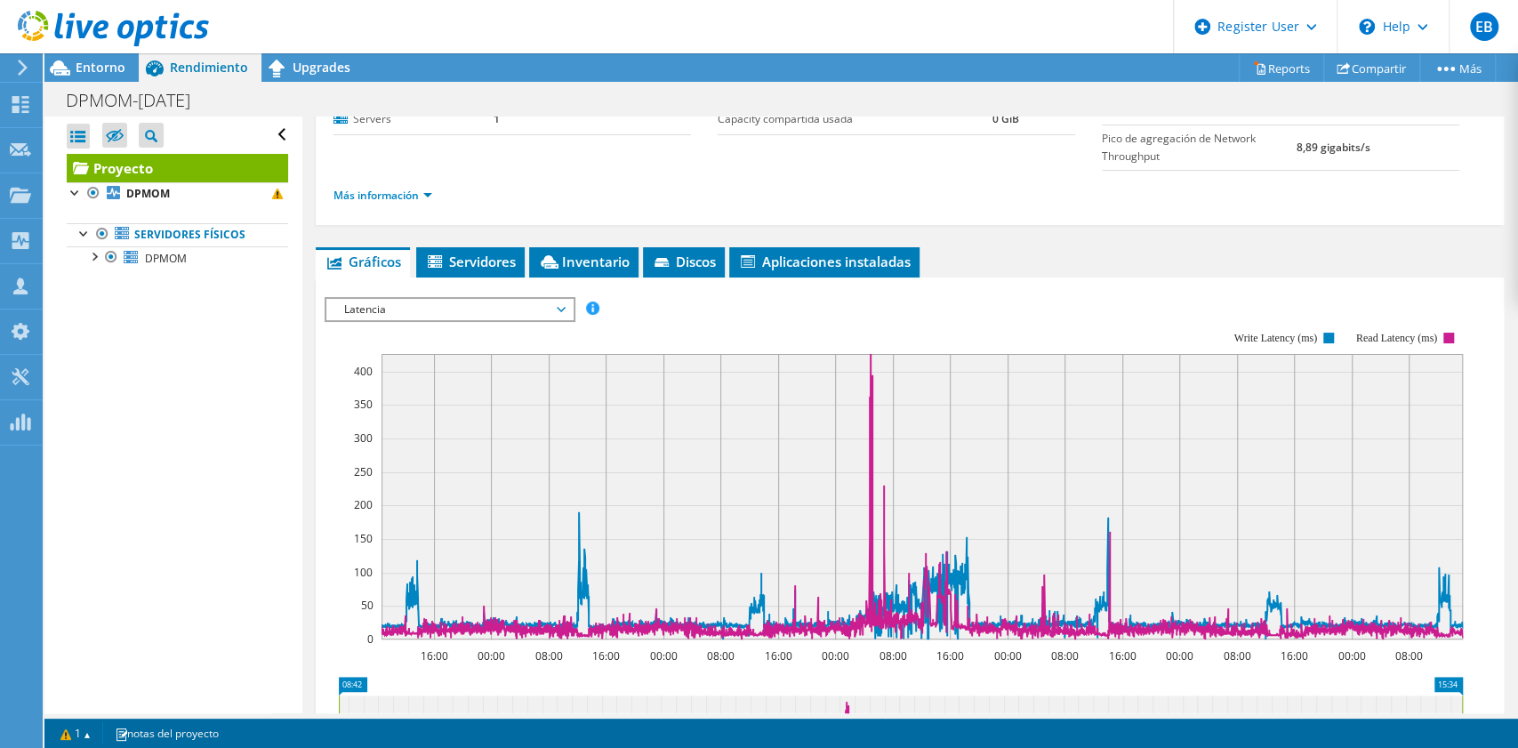
click at [445, 311] on span "Latencia" at bounding box center [449, 309] width 229 height 21
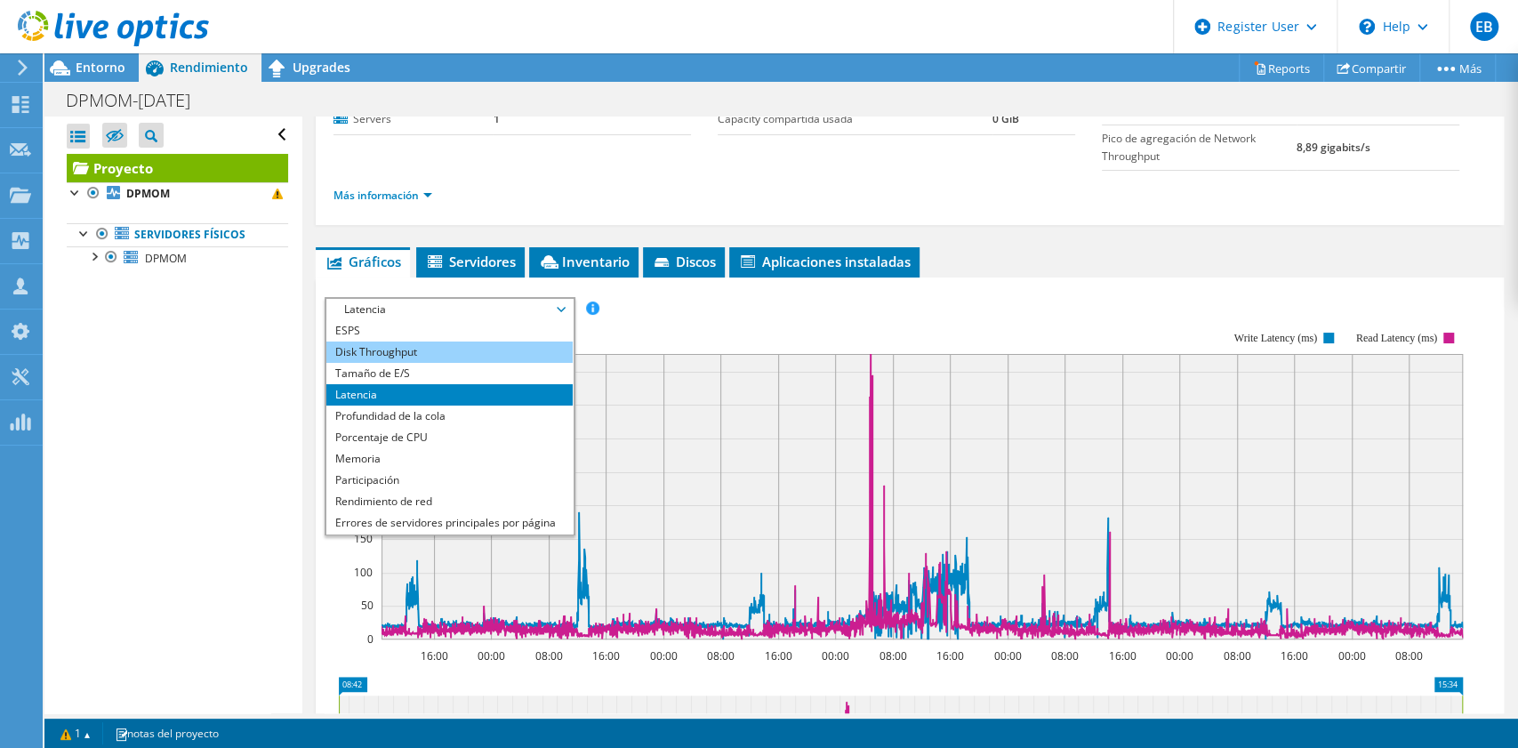
click at [412, 352] on li "Disk Throughput" at bounding box center [449, 351] width 246 height 21
